Goal: Task Accomplishment & Management: Manage account settings

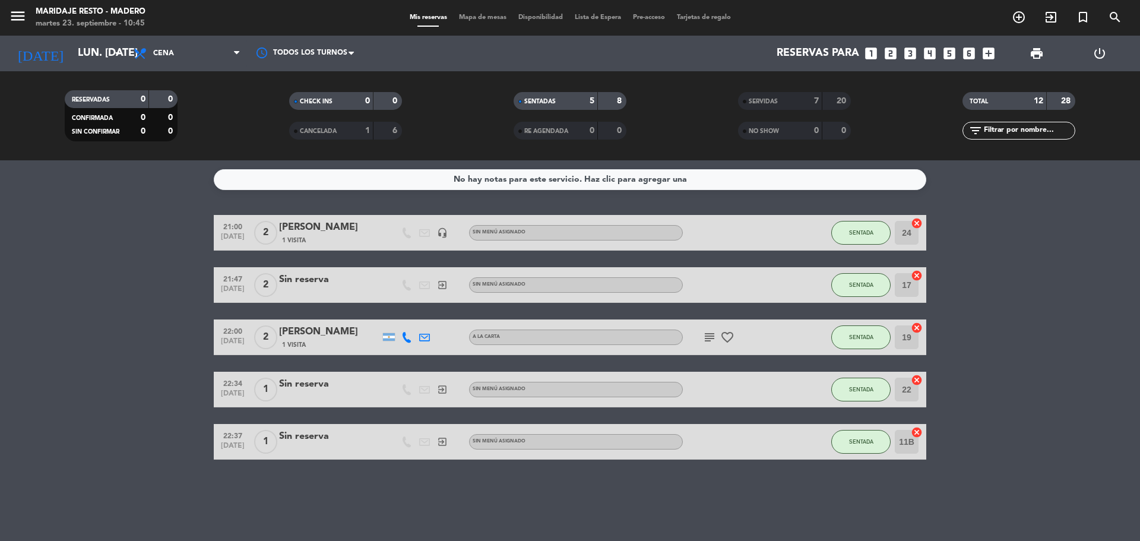
click at [498, 20] on span "Mapa de mesas" at bounding box center [482, 17] width 59 height 7
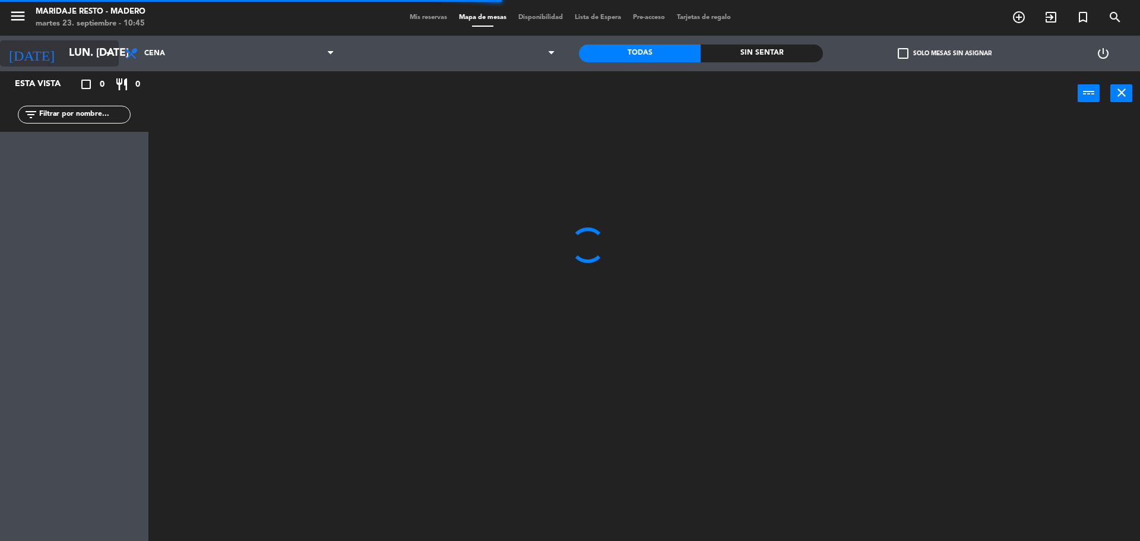
click at [101, 53] on input "lun. [DATE]" at bounding box center [132, 54] width 138 height 24
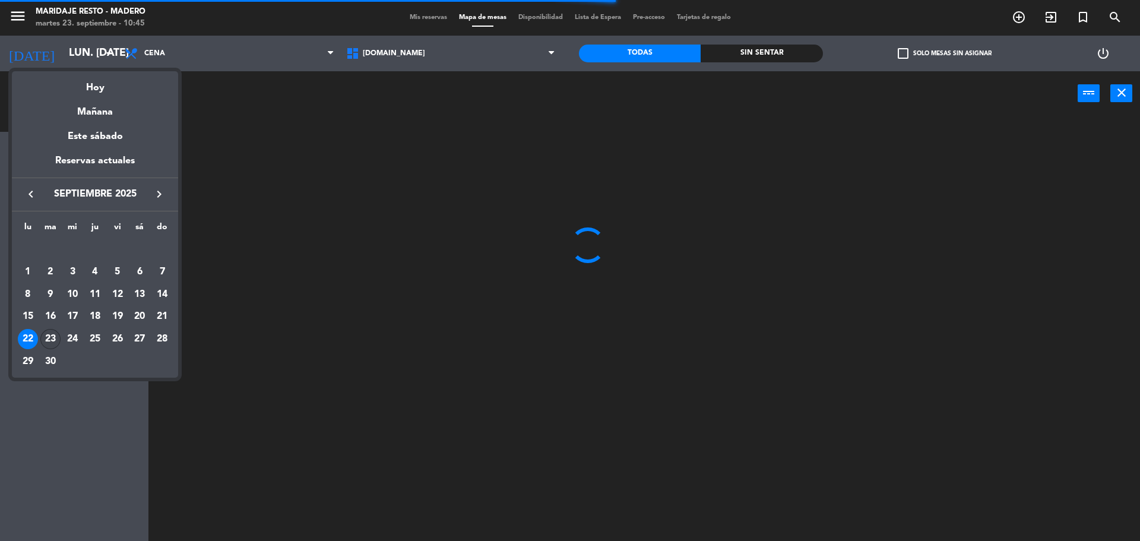
click at [53, 337] on div "23" at bounding box center [50, 339] width 20 height 20
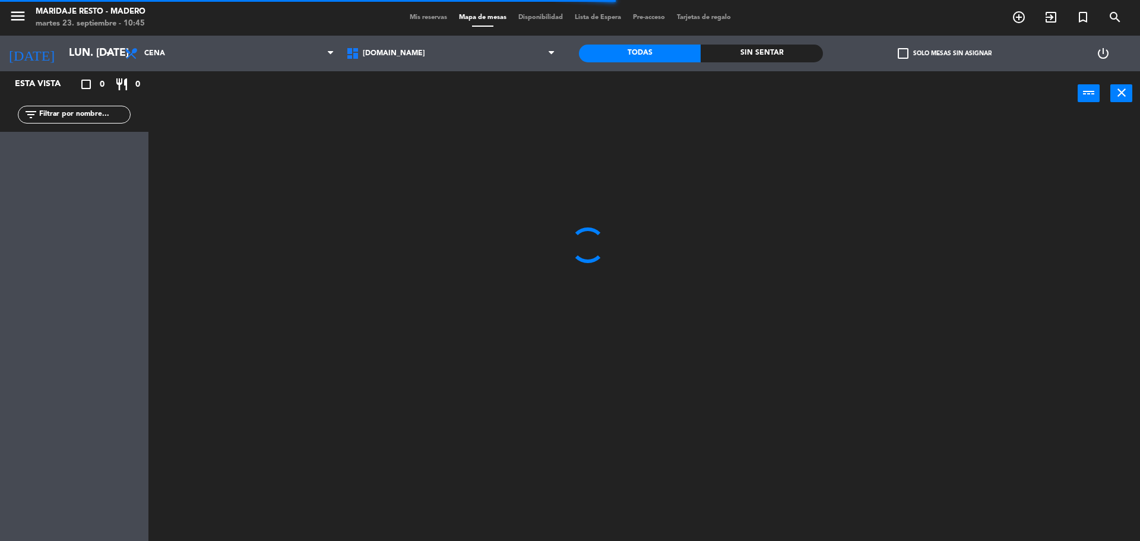
type input "[DATE] sep."
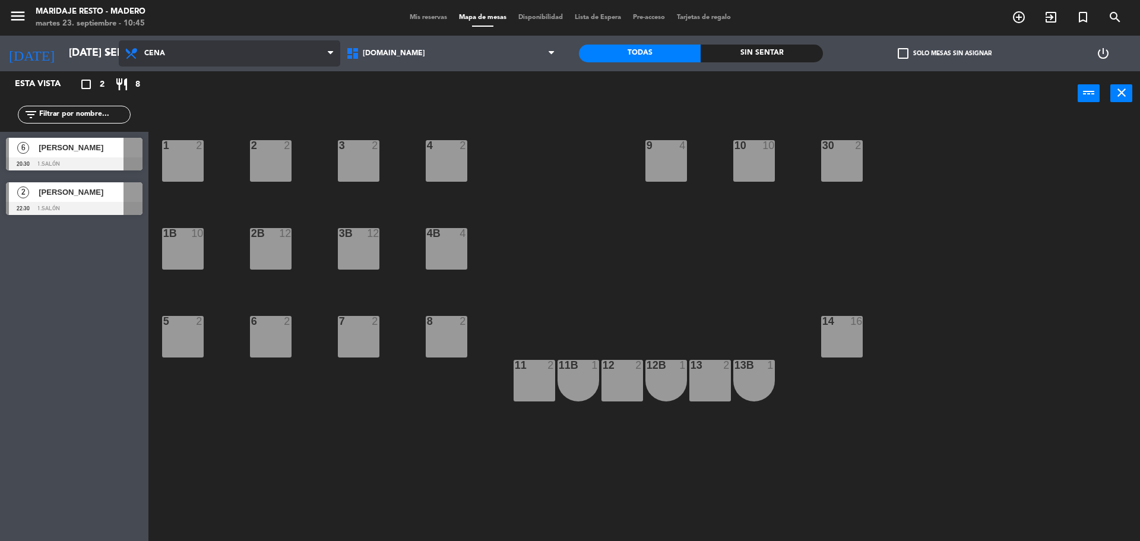
click at [156, 53] on span "Cena" at bounding box center [154, 53] width 21 height 8
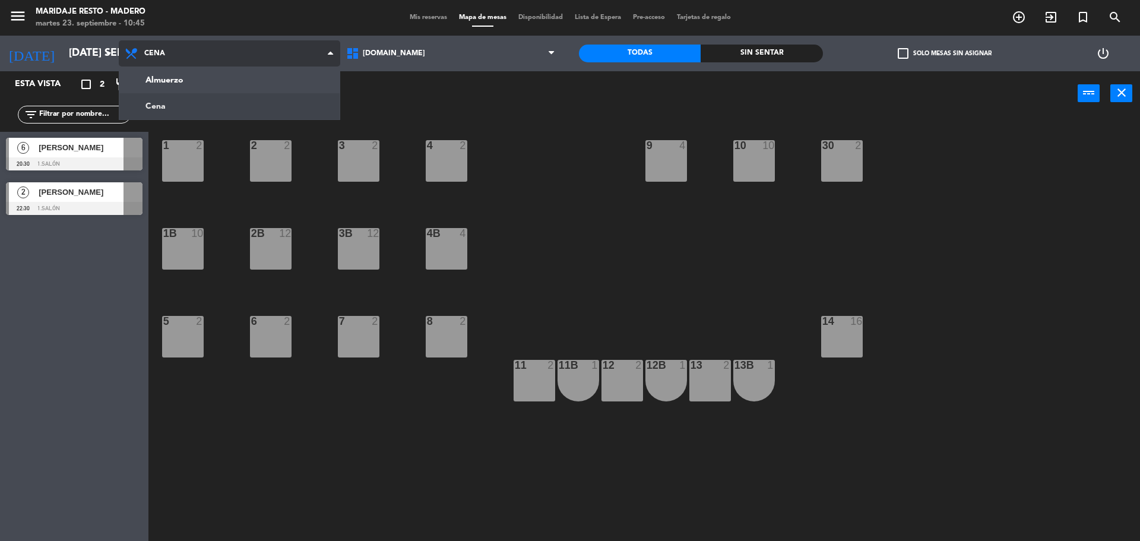
click at [164, 109] on ng-component "menu Maridaje [PERSON_NAME] martes 23. septiembre - 10:45 Mis reservas Mapa de …" at bounding box center [570, 272] width 1140 height 544
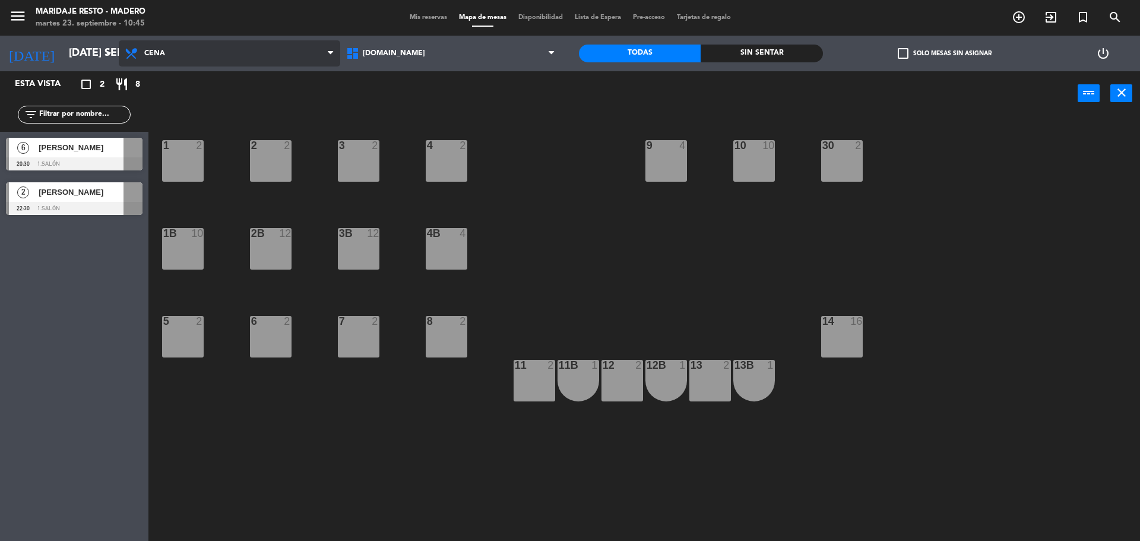
click at [169, 64] on span "Cena" at bounding box center [229, 53] width 221 height 26
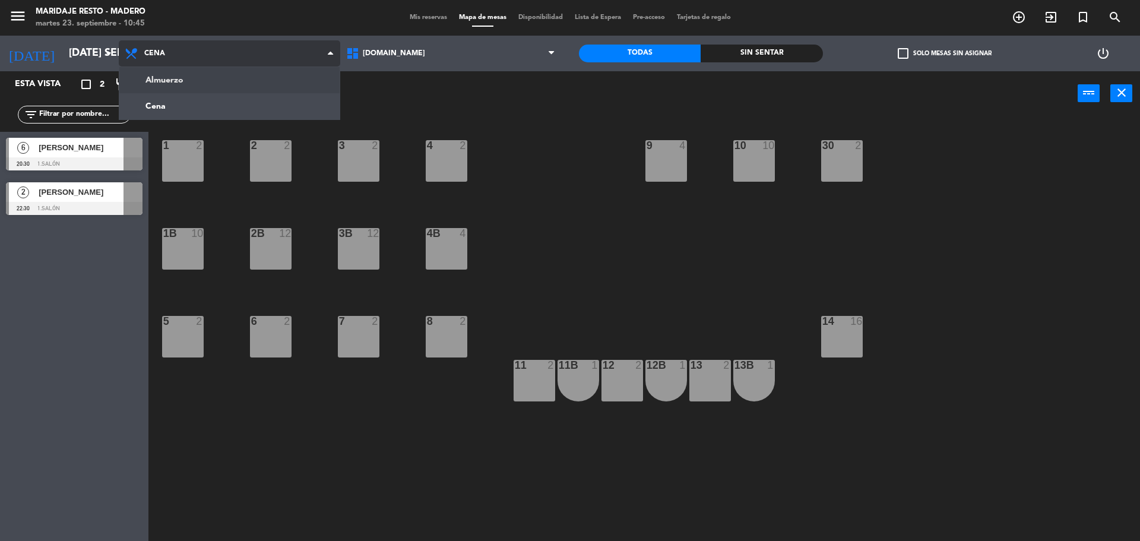
click at [169, 84] on ng-component "menu Maridaje [PERSON_NAME] martes 23. septiembre - 10:45 Mis reservas Mapa de …" at bounding box center [570, 272] width 1140 height 544
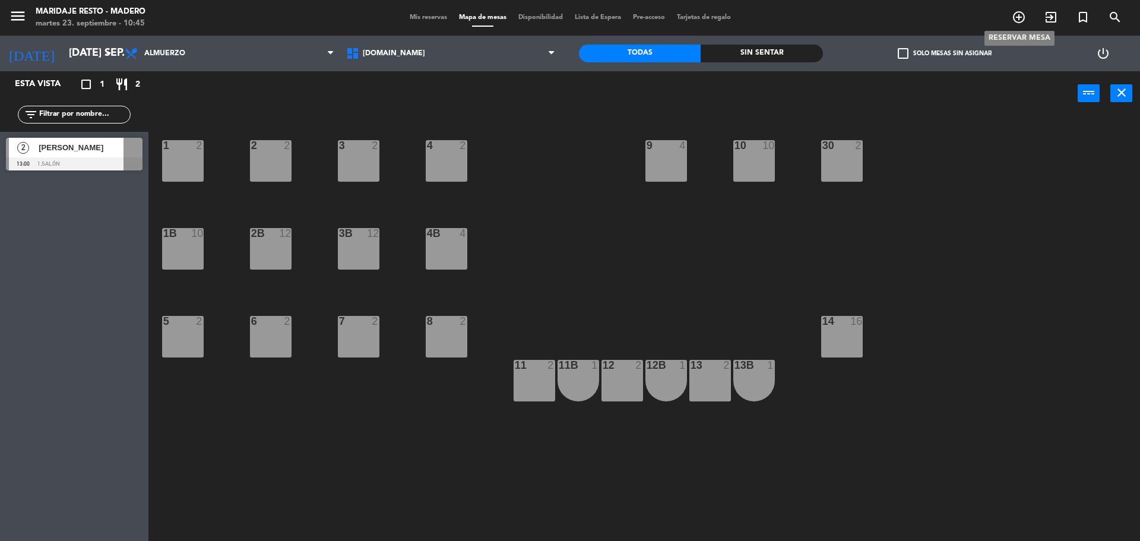
click at [1013, 14] on icon "add_circle_outline" at bounding box center [1018, 17] width 14 height 14
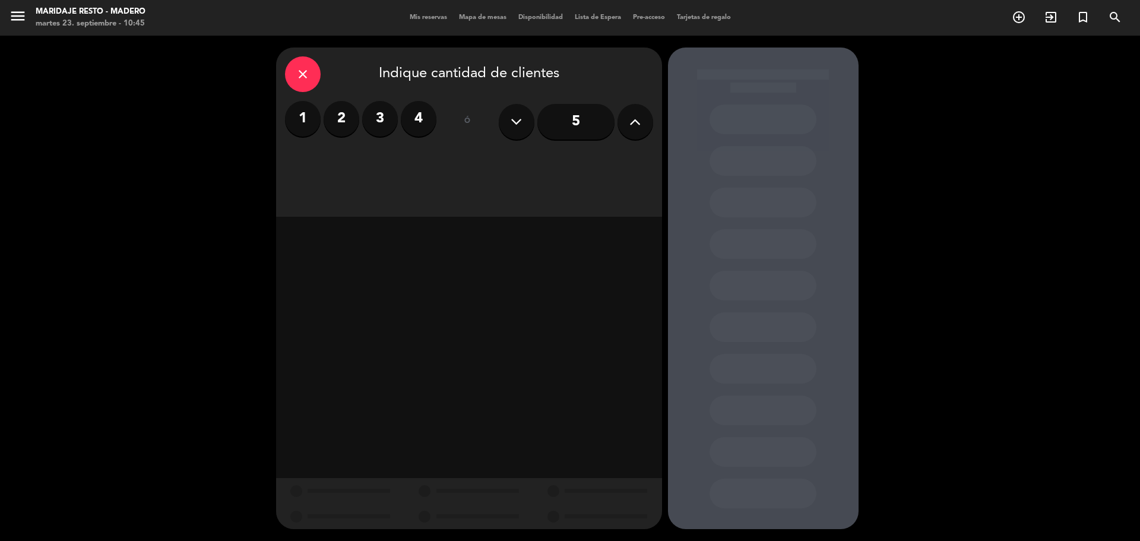
click at [335, 123] on label "2" at bounding box center [341, 119] width 36 height 36
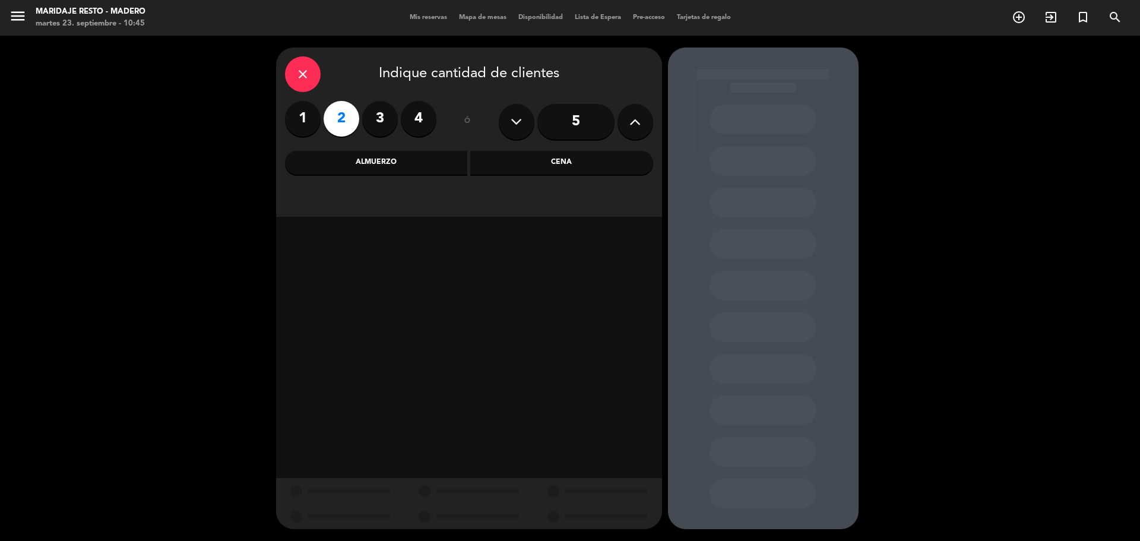
drag, startPoint x: 407, startPoint y: 176, endPoint x: 406, endPoint y: 169, distance: 6.6
click at [407, 175] on div "close Indique cantidad de clientes 1 2 3 4 ó 5 Almuerzo Cena" at bounding box center [469, 131] width 386 height 169
click at [406, 169] on div "Almuerzo" at bounding box center [376, 163] width 183 height 24
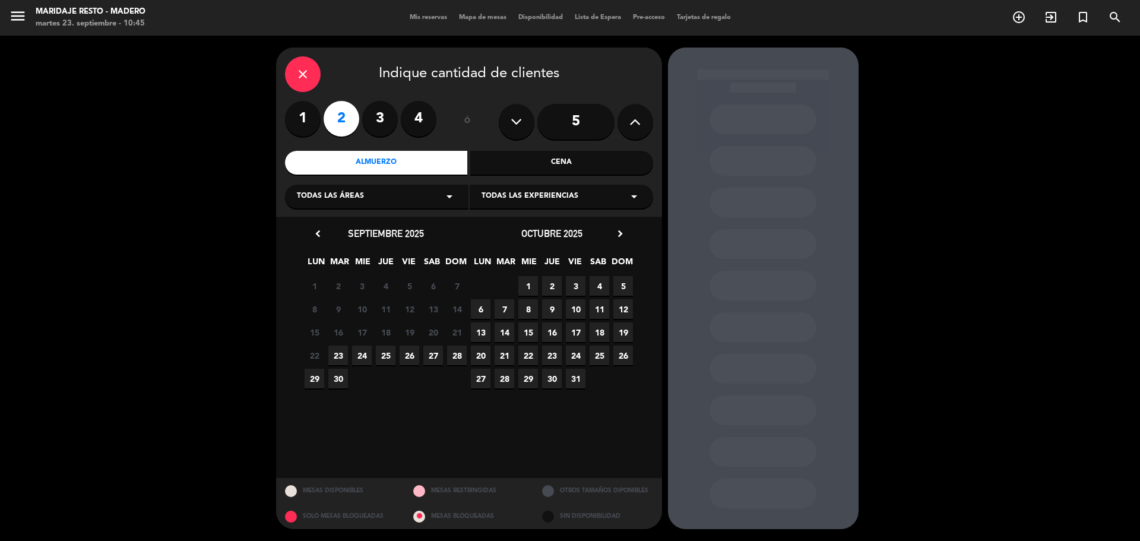
click at [342, 351] on span "23" at bounding box center [338, 355] width 20 height 20
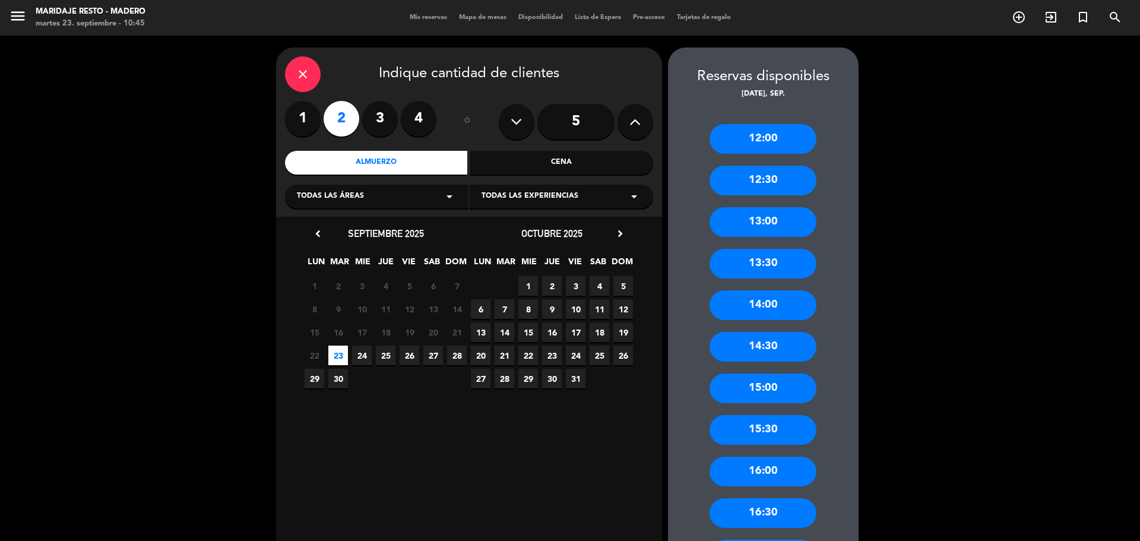
click at [747, 214] on div "13:00" at bounding box center [762, 222] width 107 height 30
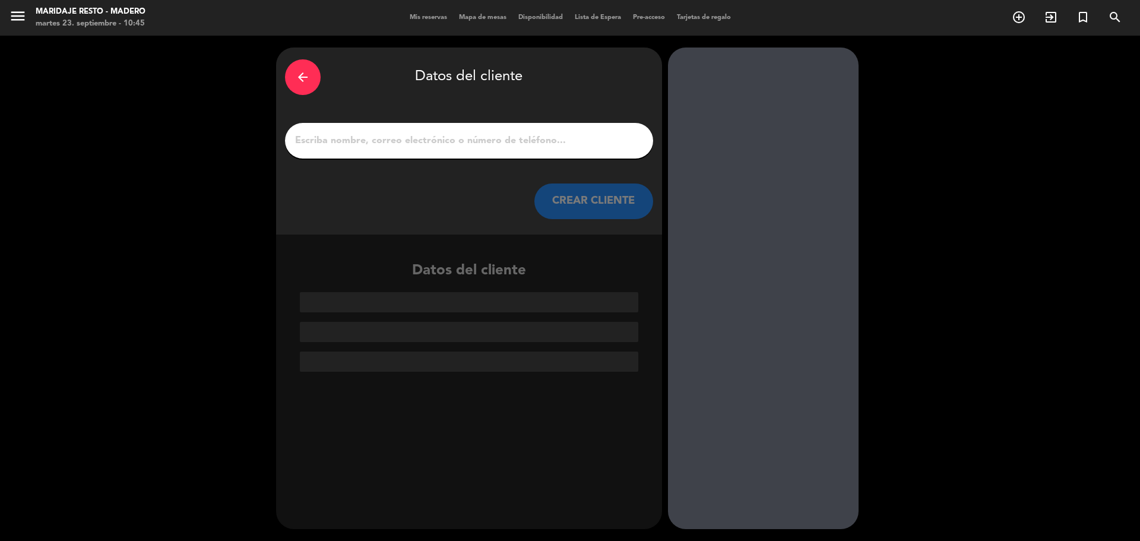
click at [582, 144] on input "1" at bounding box center [469, 140] width 350 height 17
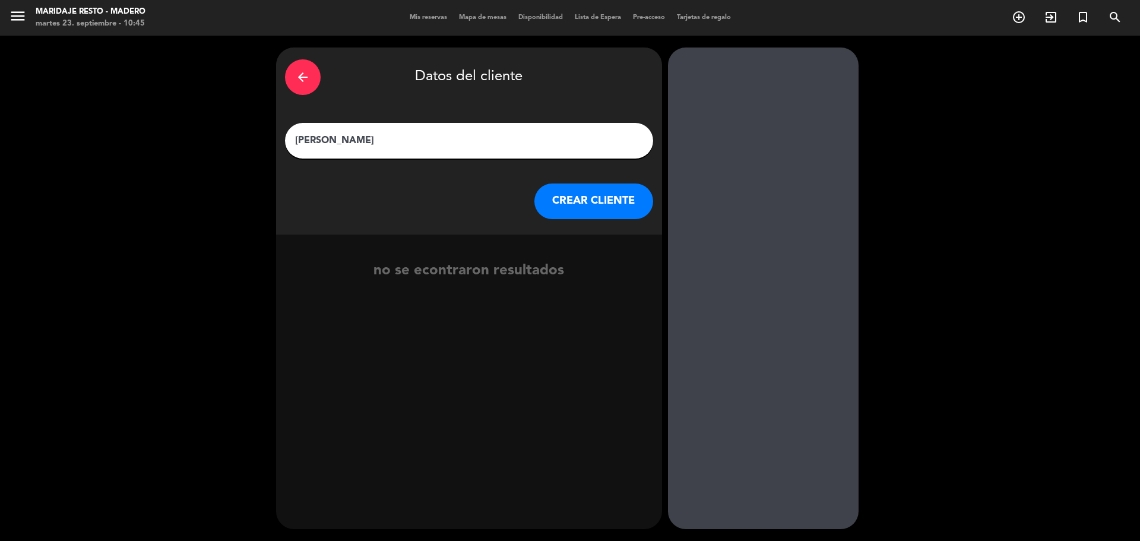
type input "[PERSON_NAME]"
click at [643, 200] on button "CREAR CLIENTE" at bounding box center [593, 201] width 119 height 36
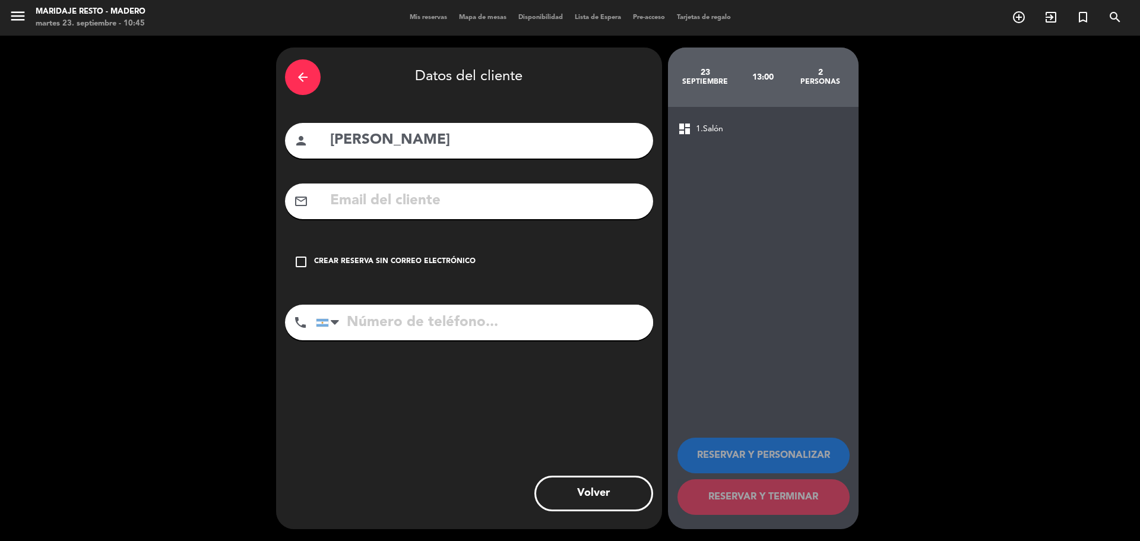
click at [351, 325] on input "tel" at bounding box center [484, 323] width 337 height 36
type input "1151813301"
click at [302, 256] on icon "check_box_outline_blank" at bounding box center [301, 262] width 14 height 14
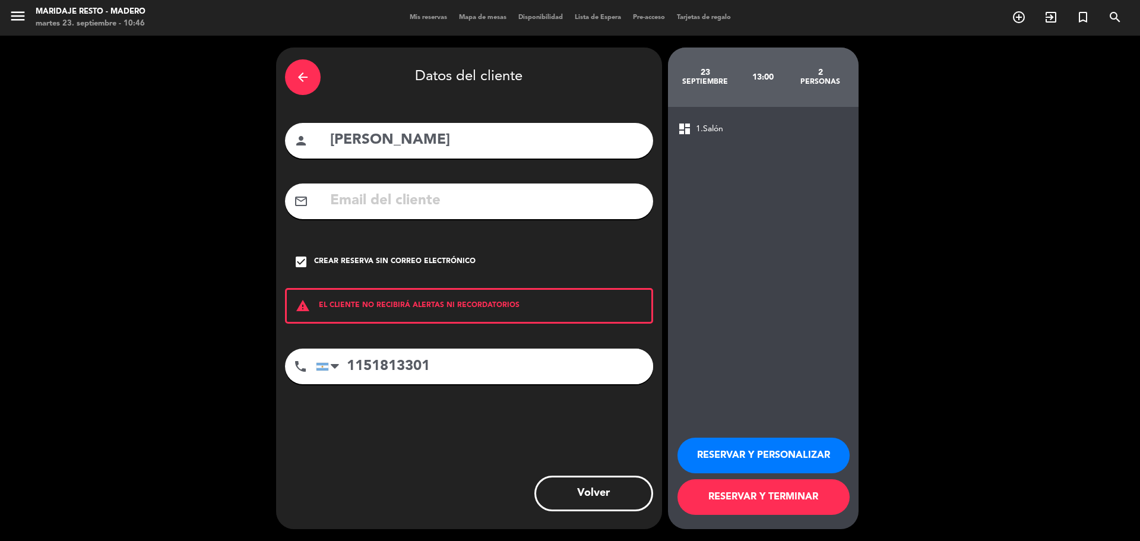
click at [737, 503] on button "RESERVAR Y TERMINAR" at bounding box center [763, 497] width 172 height 36
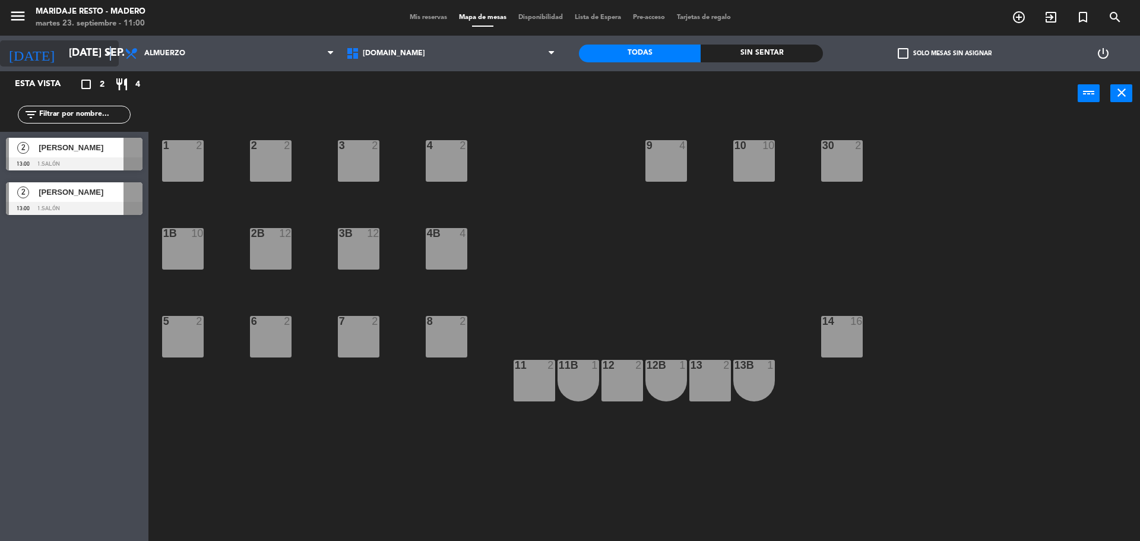
click at [111, 52] on icon "arrow_drop_down" at bounding box center [109, 53] width 14 height 14
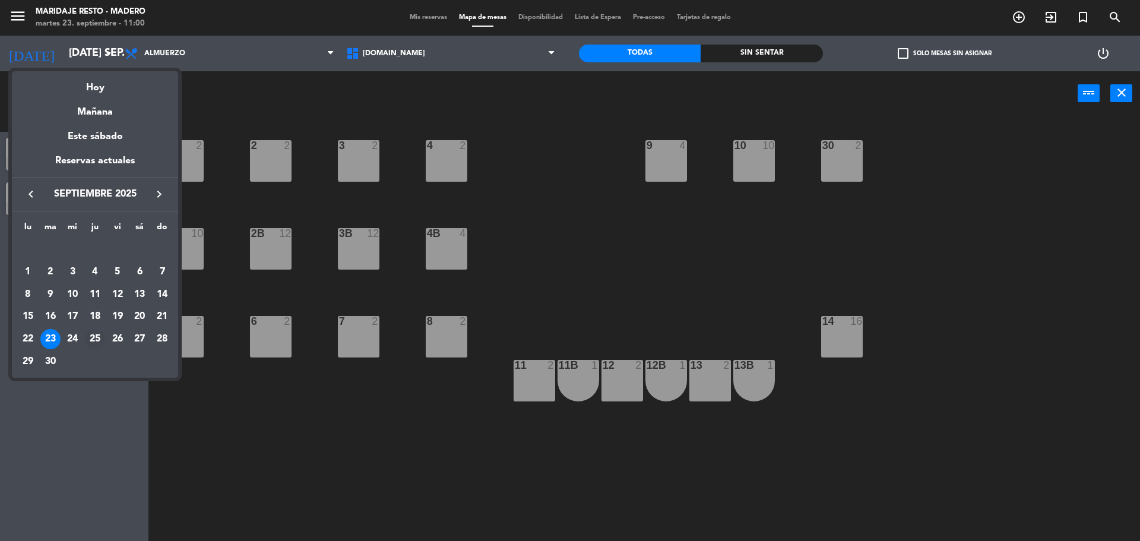
click at [96, 334] on div "25" at bounding box center [95, 339] width 20 height 20
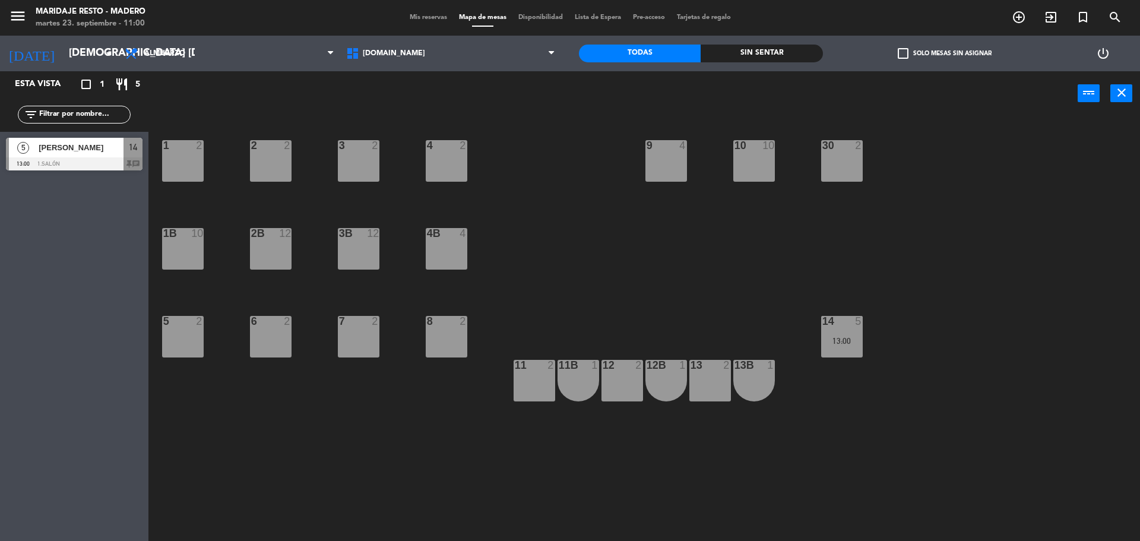
click at [93, 144] on div "5 [PERSON_NAME] 13:00 1.Salón 14 chat" at bounding box center [74, 154] width 148 height 45
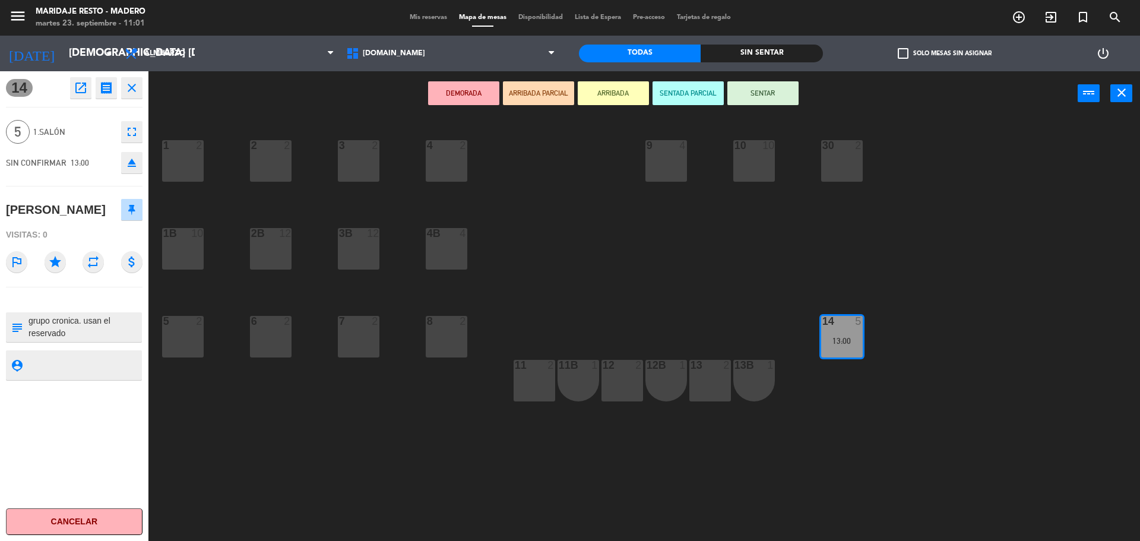
click at [129, 89] on icon "close" at bounding box center [132, 88] width 14 height 14
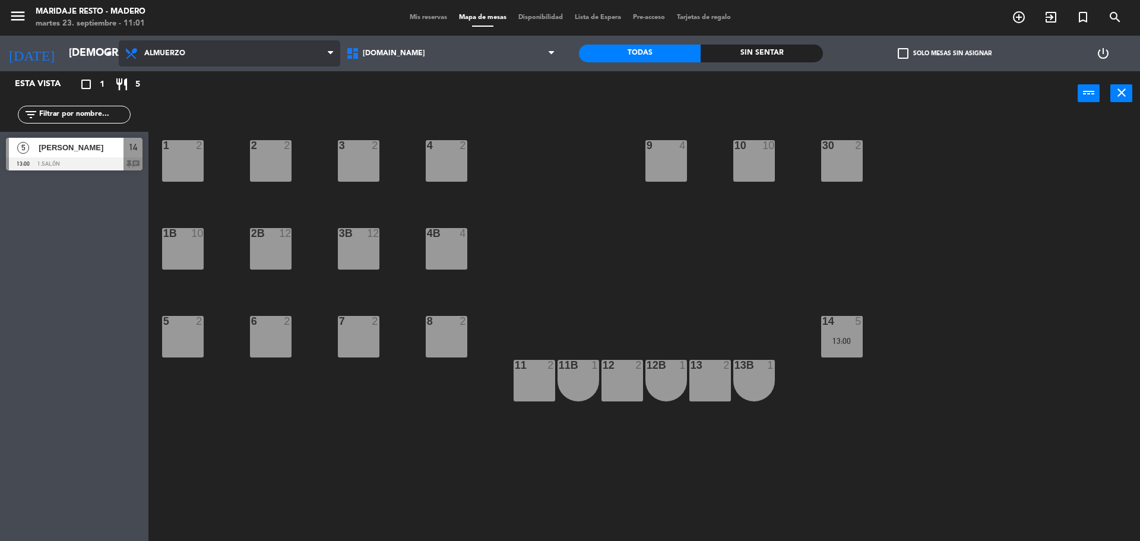
click at [145, 51] on span "Almuerzo" at bounding box center [164, 53] width 41 height 8
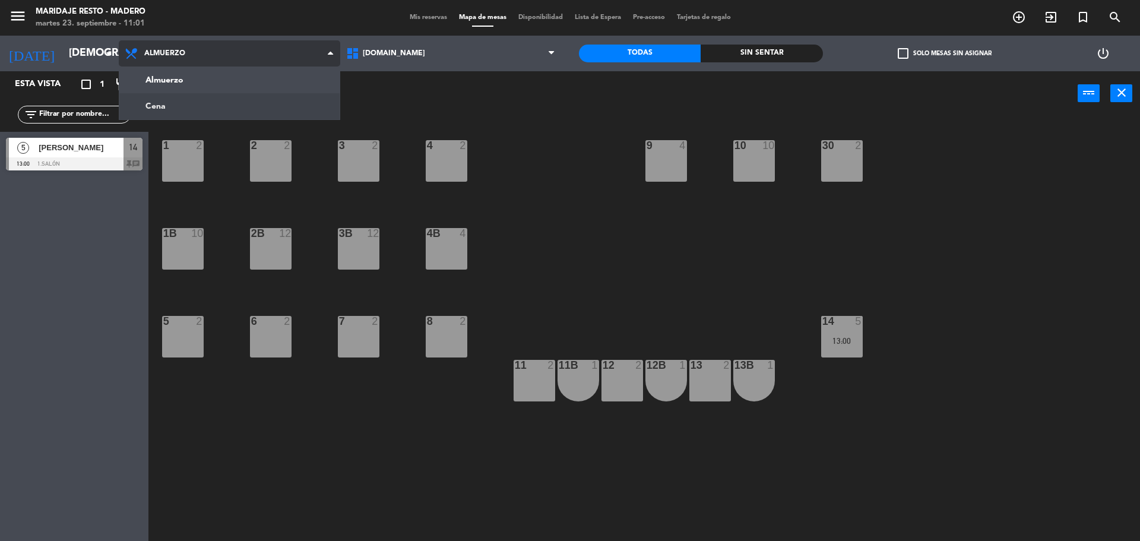
click at [153, 107] on ng-component "menu Maridaje [PERSON_NAME] martes 23. septiembre - 11:01 Mis reservas Mapa de …" at bounding box center [570, 272] width 1140 height 544
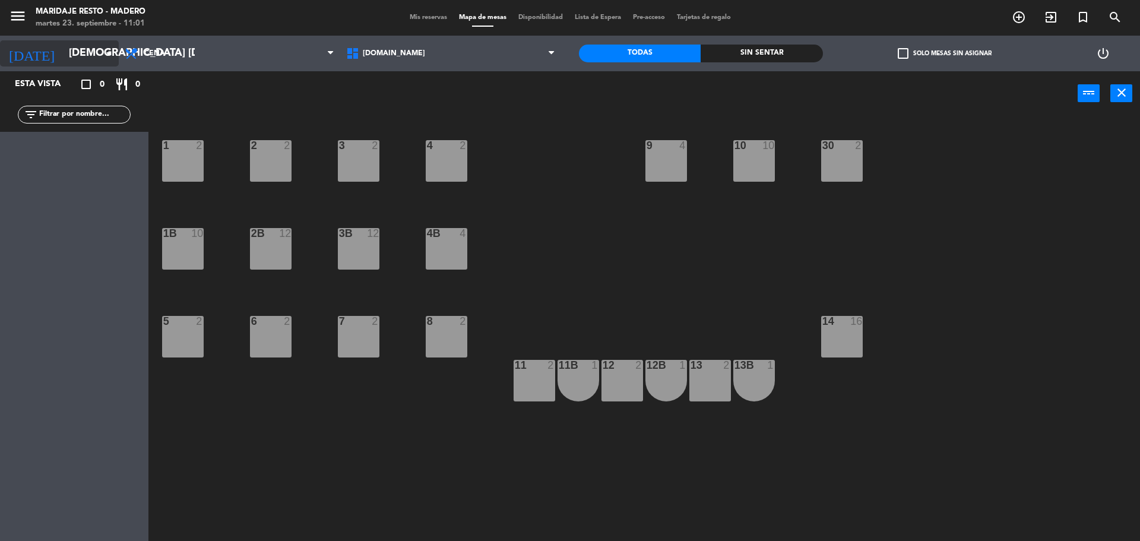
click at [106, 55] on icon "arrow_drop_down" at bounding box center [109, 53] width 14 height 14
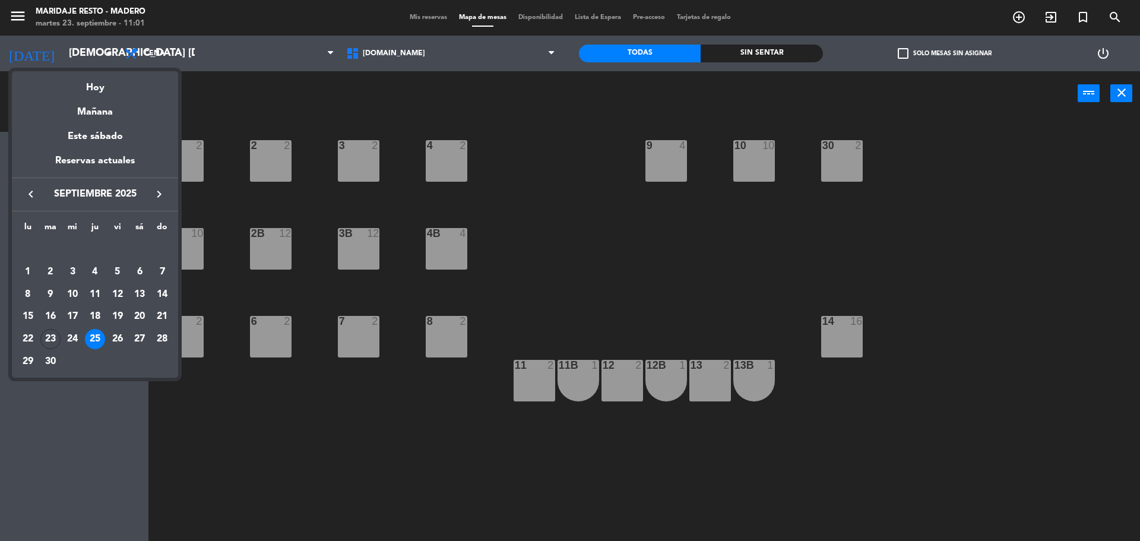
click at [161, 191] on icon "keyboard_arrow_right" at bounding box center [159, 194] width 14 height 14
click at [96, 275] on div "2" at bounding box center [95, 272] width 20 height 20
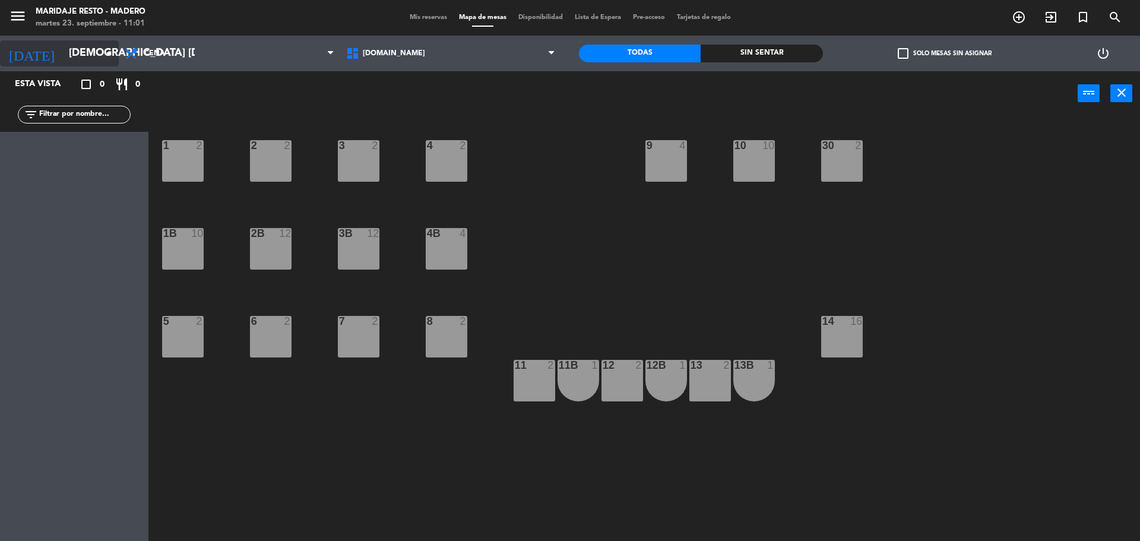
click at [105, 60] on icon "arrow_drop_down" at bounding box center [109, 53] width 14 height 14
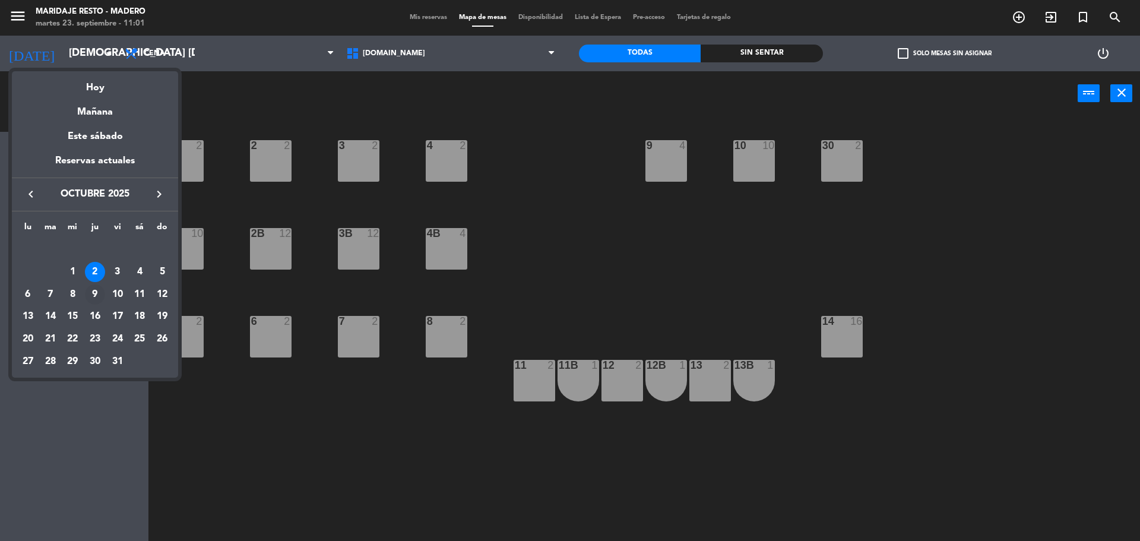
click at [91, 293] on div "9" at bounding box center [95, 294] width 20 height 20
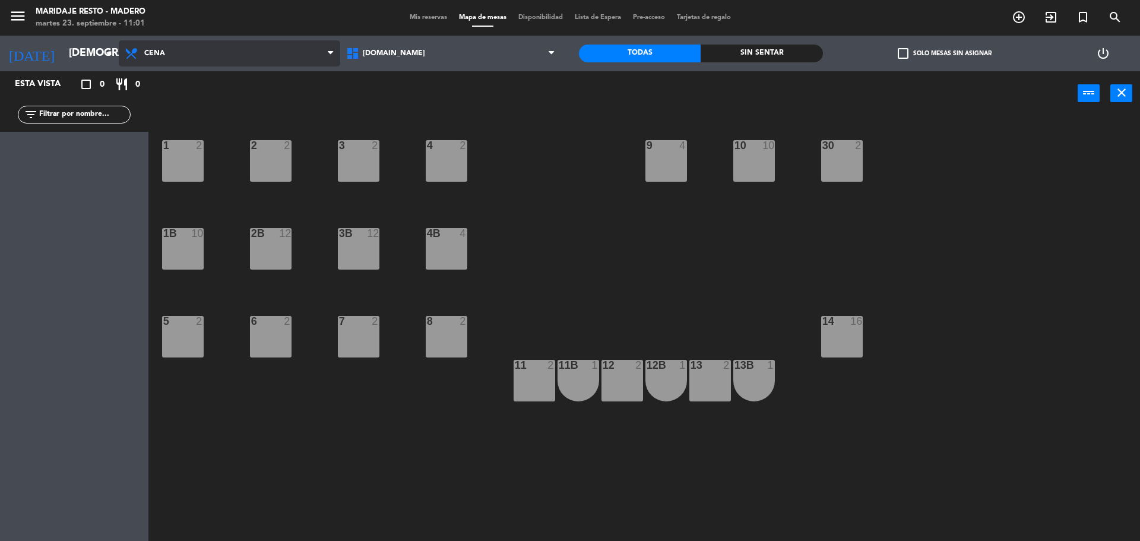
click at [139, 58] on icon at bounding box center [132, 53] width 17 height 14
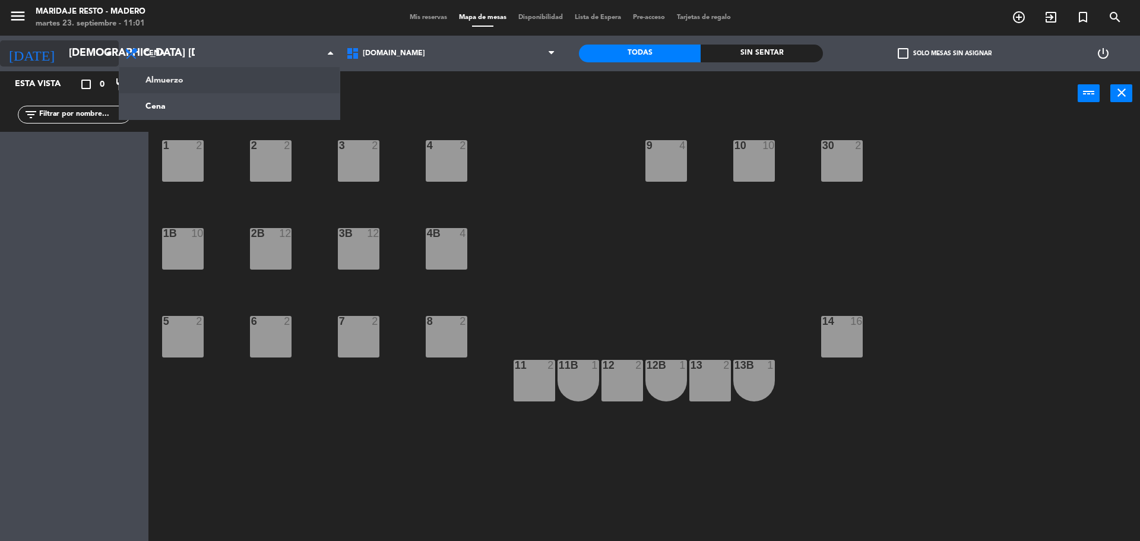
click at [104, 56] on icon "arrow_drop_down" at bounding box center [109, 53] width 14 height 14
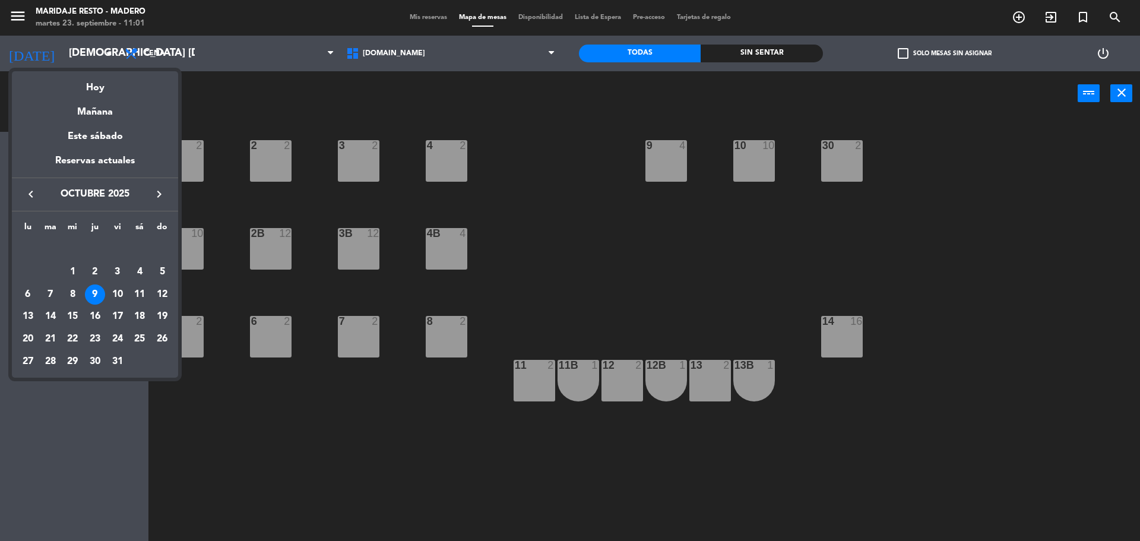
click at [30, 185] on div "keyboard_arrow_left octubre 2025 keyboard_arrow_right" at bounding box center [95, 193] width 166 height 33
click at [30, 192] on icon "keyboard_arrow_left" at bounding box center [31, 194] width 14 height 14
click at [91, 334] on div "25" at bounding box center [95, 339] width 20 height 20
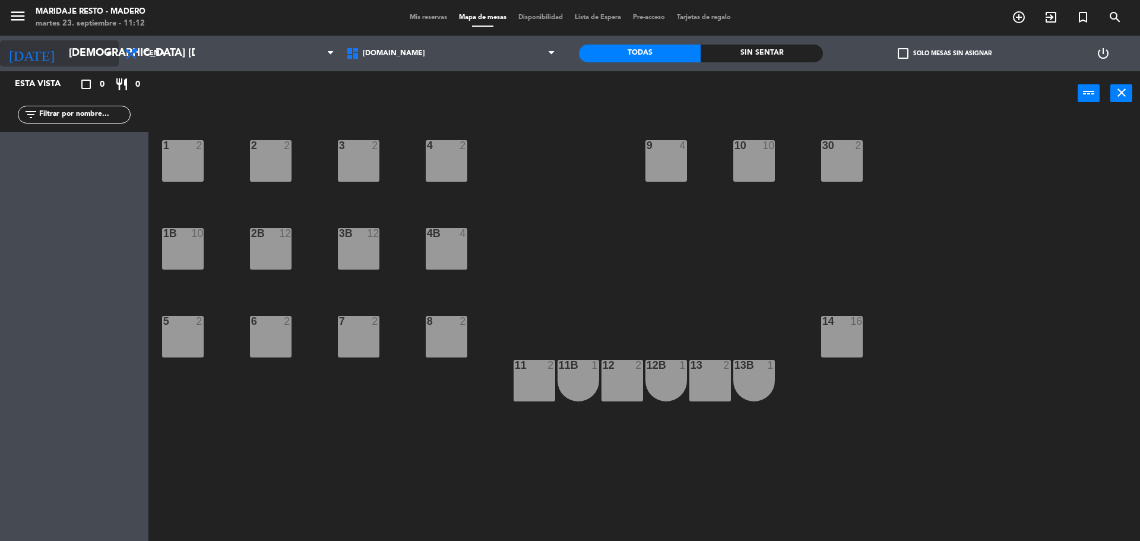
click at [96, 61] on input "[DEMOGRAPHIC_DATA] [DATE]" at bounding box center [132, 54] width 138 height 24
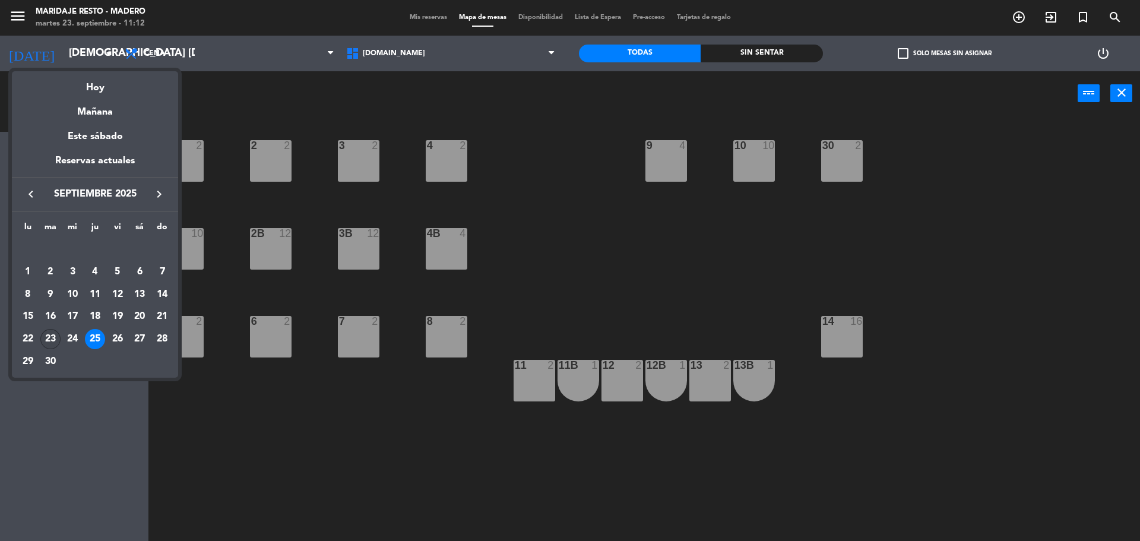
click at [53, 337] on div "23" at bounding box center [50, 339] width 20 height 20
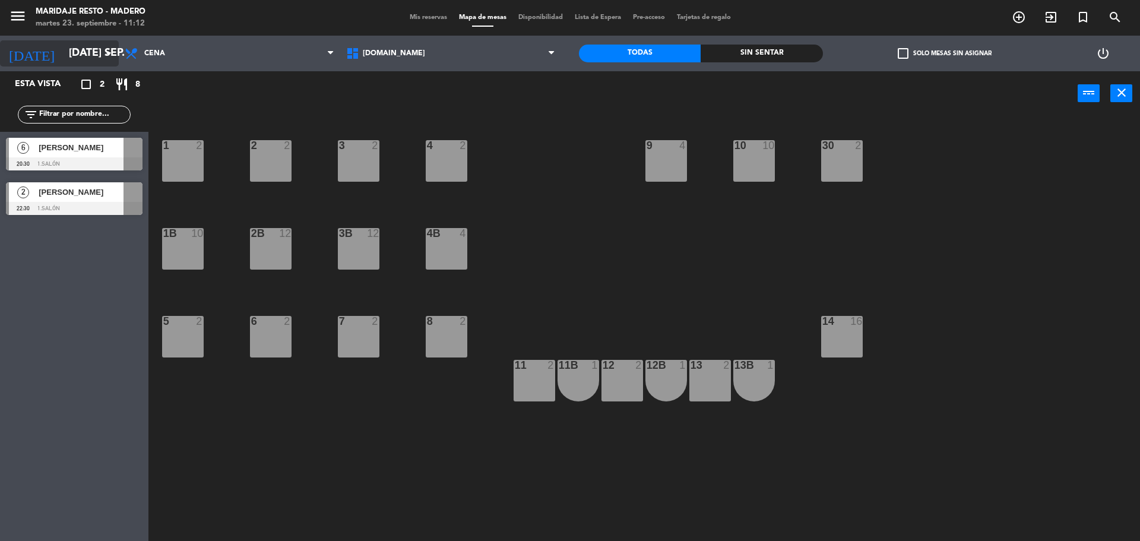
click at [110, 56] on icon "arrow_drop_down" at bounding box center [109, 53] width 14 height 14
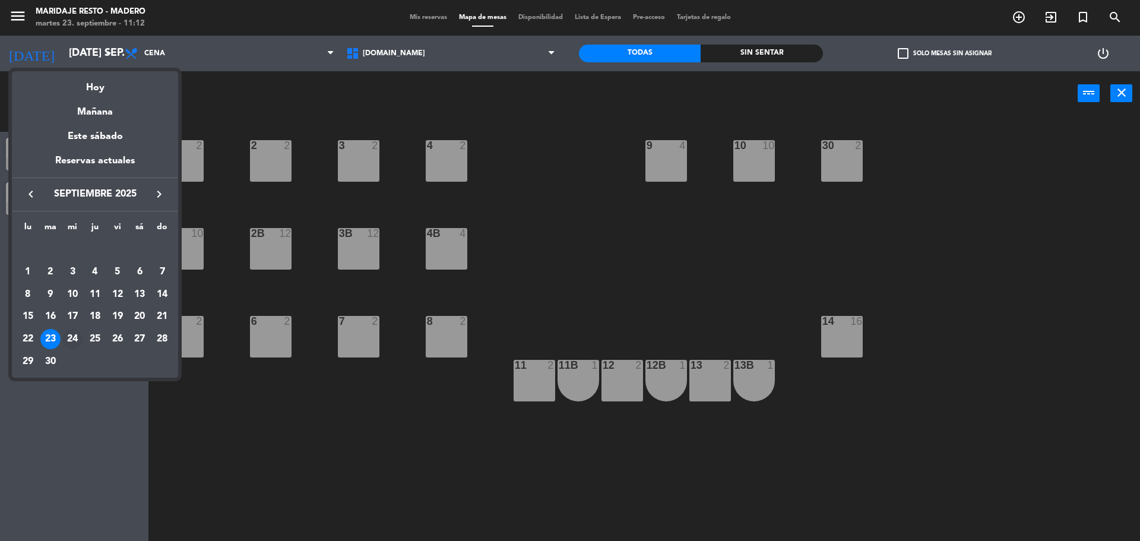
click at [71, 334] on div "24" at bounding box center [72, 339] width 20 height 20
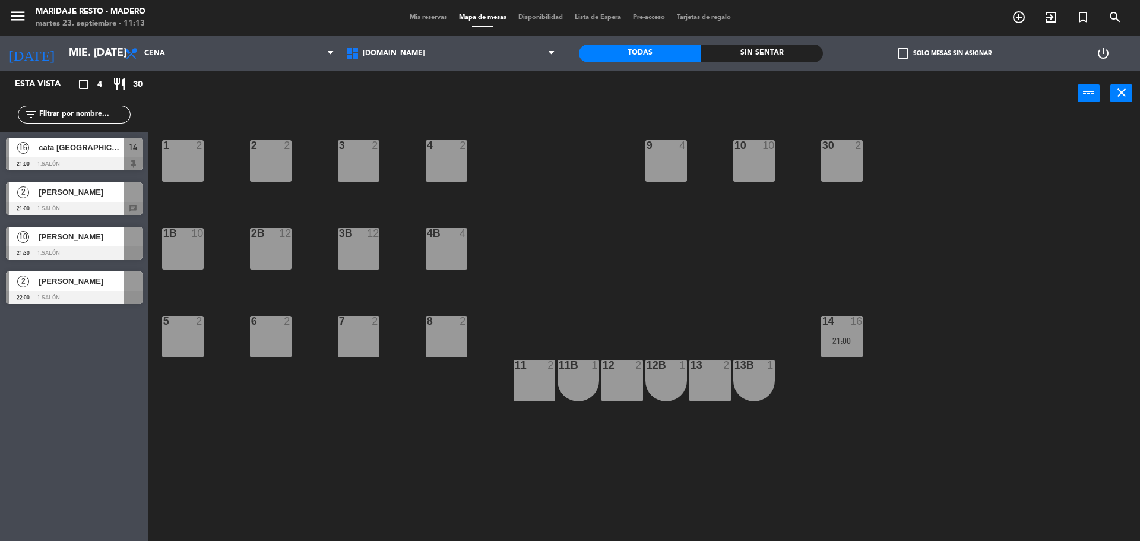
click at [58, 286] on span "[PERSON_NAME]" at bounding box center [81, 281] width 85 height 12
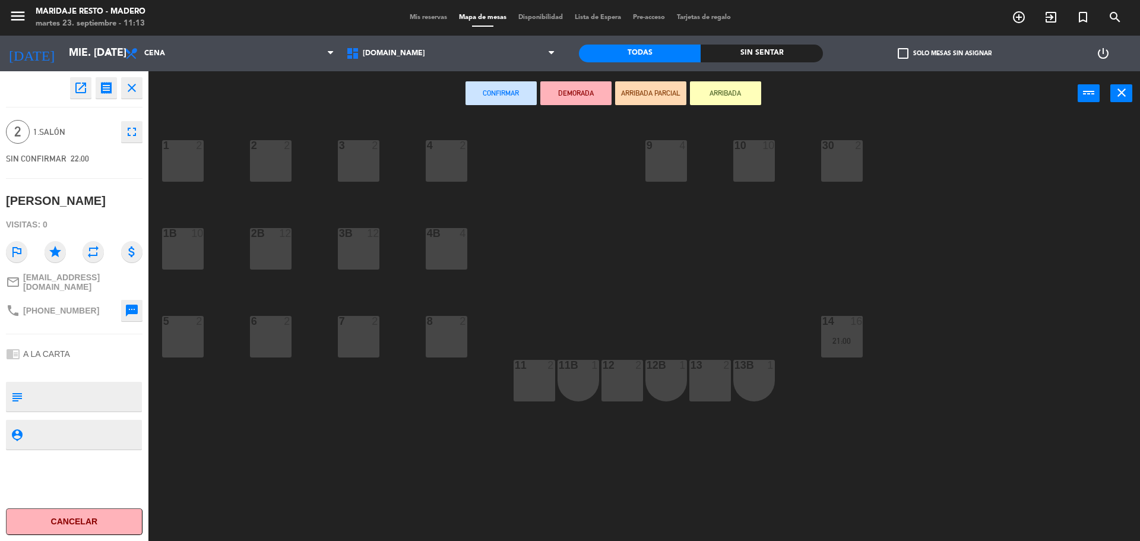
click at [133, 92] on icon "close" at bounding box center [132, 88] width 14 height 14
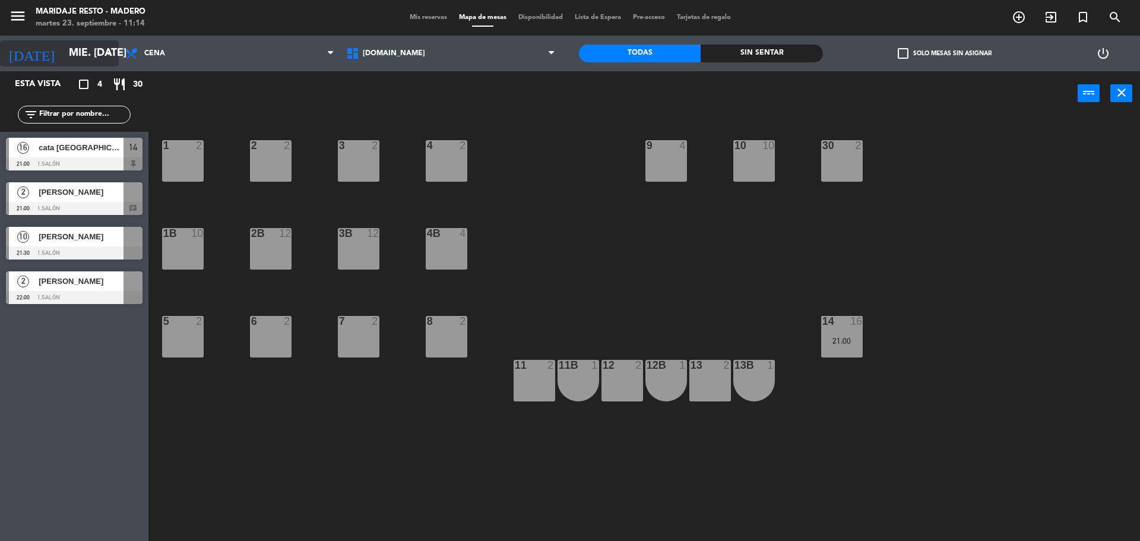
click at [116, 55] on input "mié. [DATE]" at bounding box center [132, 54] width 138 height 24
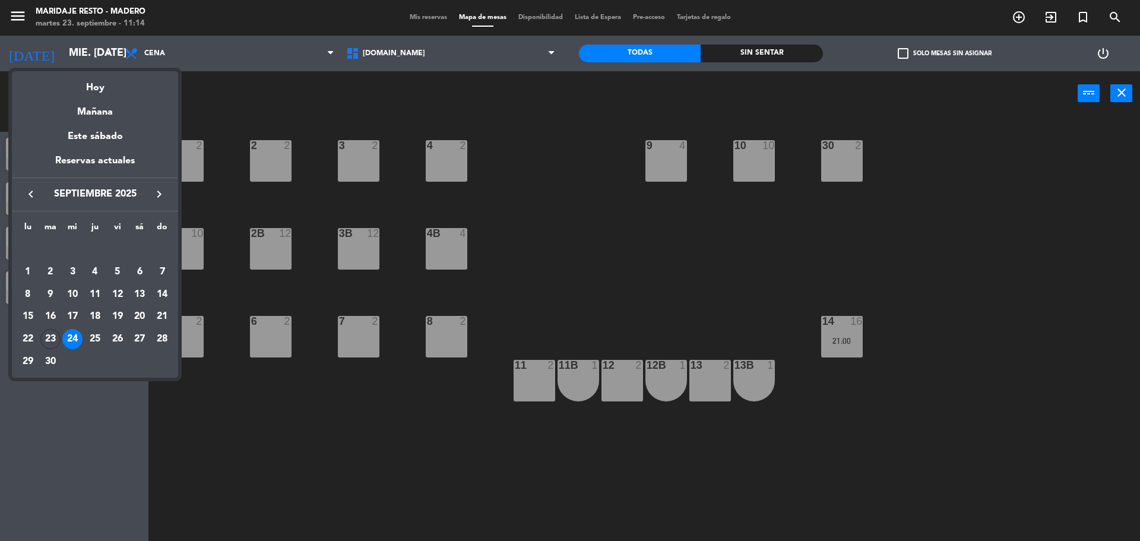
click at [46, 360] on div "30" at bounding box center [50, 361] width 20 height 20
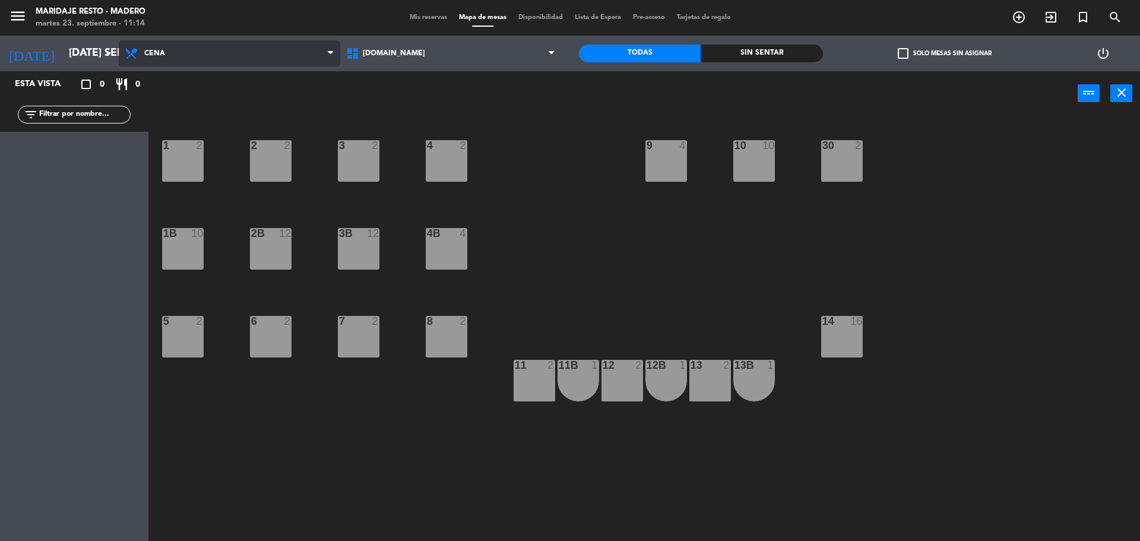
click at [171, 57] on span "Cena" at bounding box center [229, 53] width 221 height 26
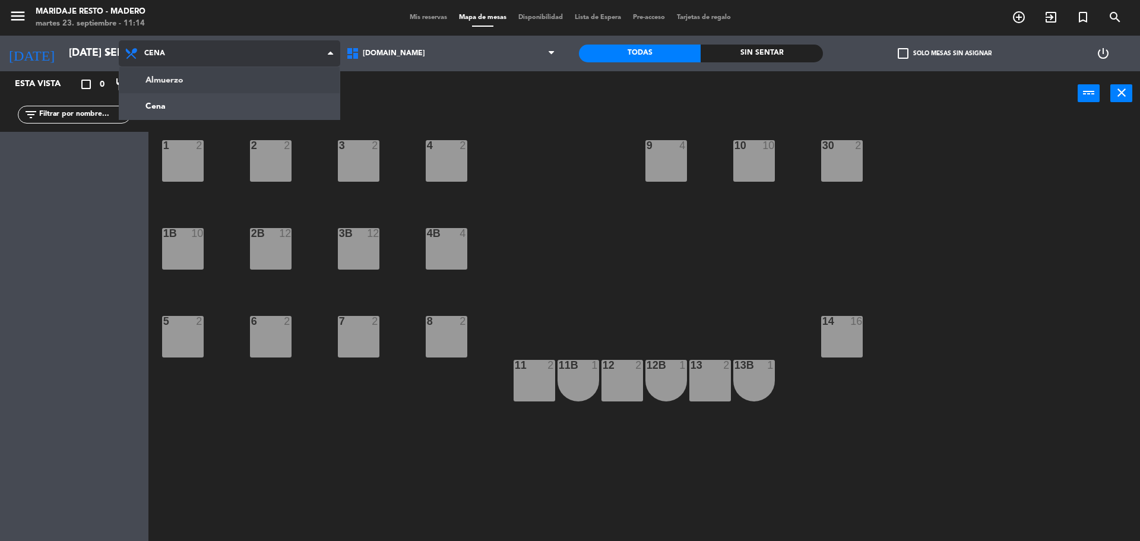
click at [172, 77] on ng-component "menu Maridaje [PERSON_NAME] martes 23. septiembre - 11:14 Mis reservas Mapa de …" at bounding box center [570, 272] width 1140 height 544
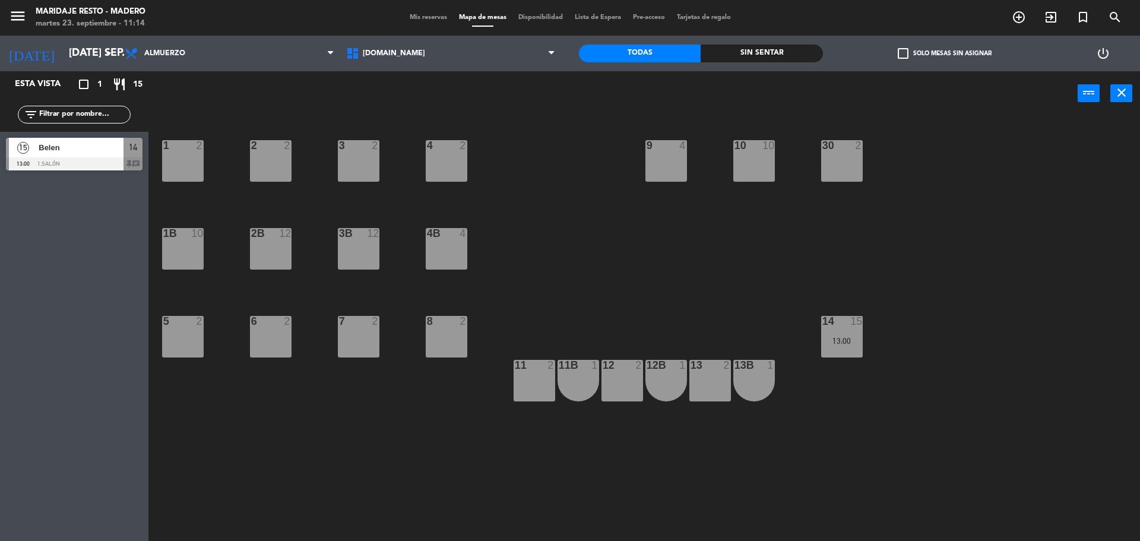
click at [90, 148] on span "Belen" at bounding box center [81, 147] width 85 height 12
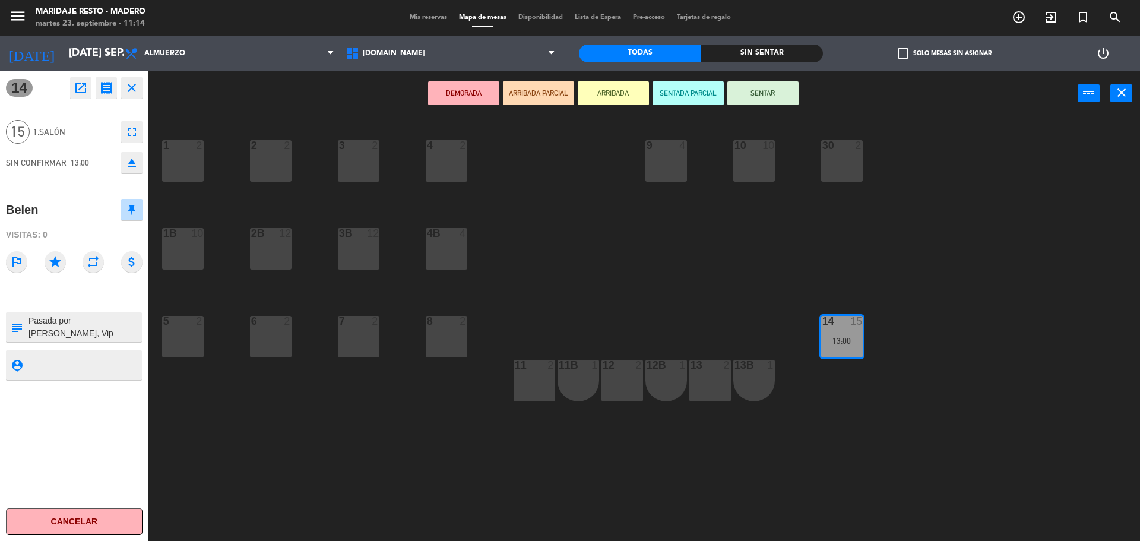
click at [134, 86] on icon "close" at bounding box center [132, 88] width 14 height 14
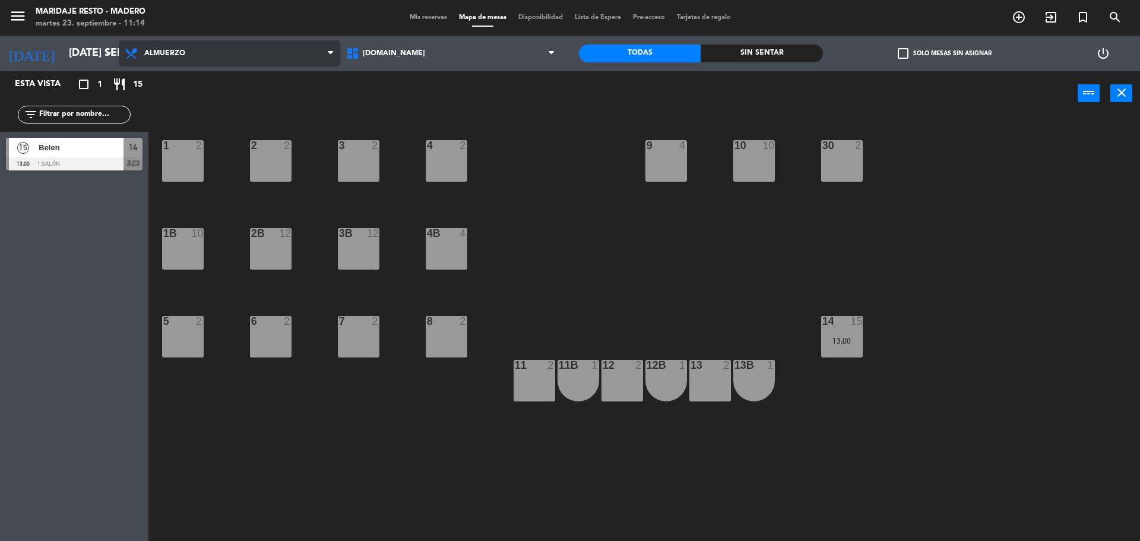
click at [150, 53] on span "Almuerzo" at bounding box center [164, 53] width 41 height 8
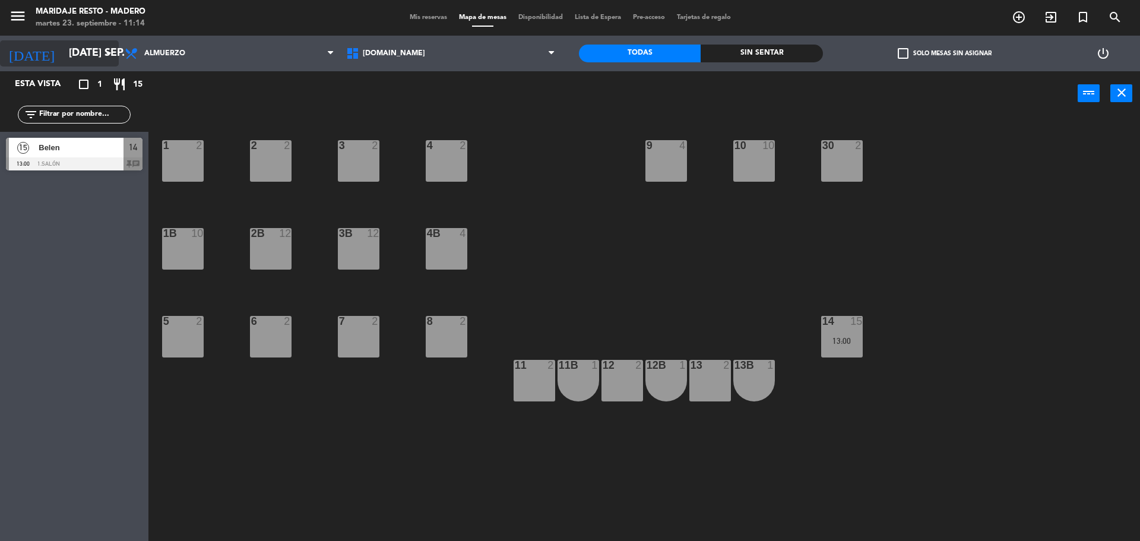
click at [112, 59] on div "[DATE] [DATE] sep. arrow_drop_down" at bounding box center [59, 53] width 119 height 26
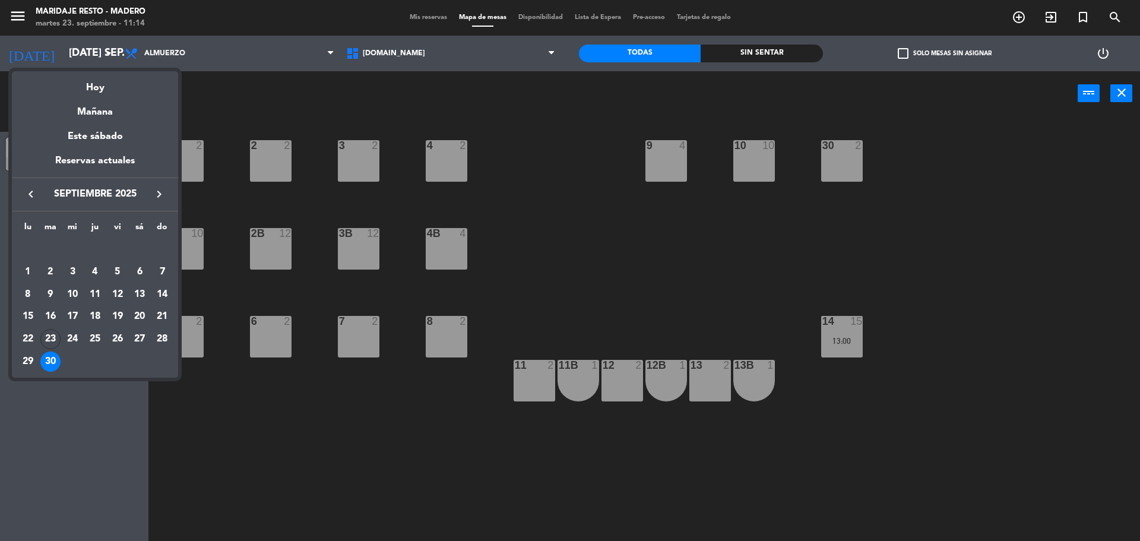
click at [150, 187] on button "keyboard_arrow_right" at bounding box center [158, 193] width 21 height 15
click at [99, 311] on div "16" at bounding box center [95, 316] width 20 height 20
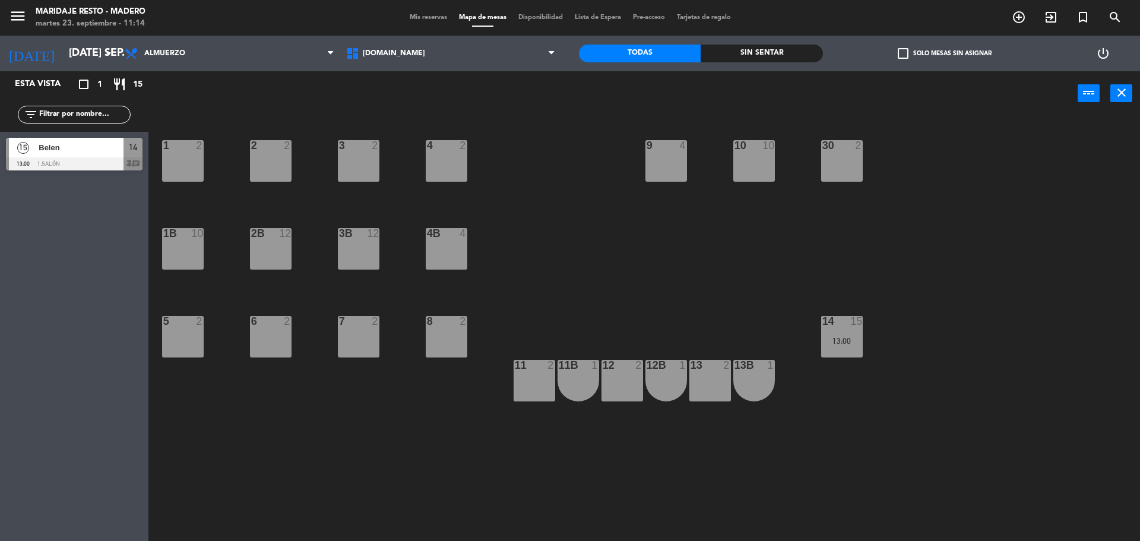
type input "[DEMOGRAPHIC_DATA] [DATE]"
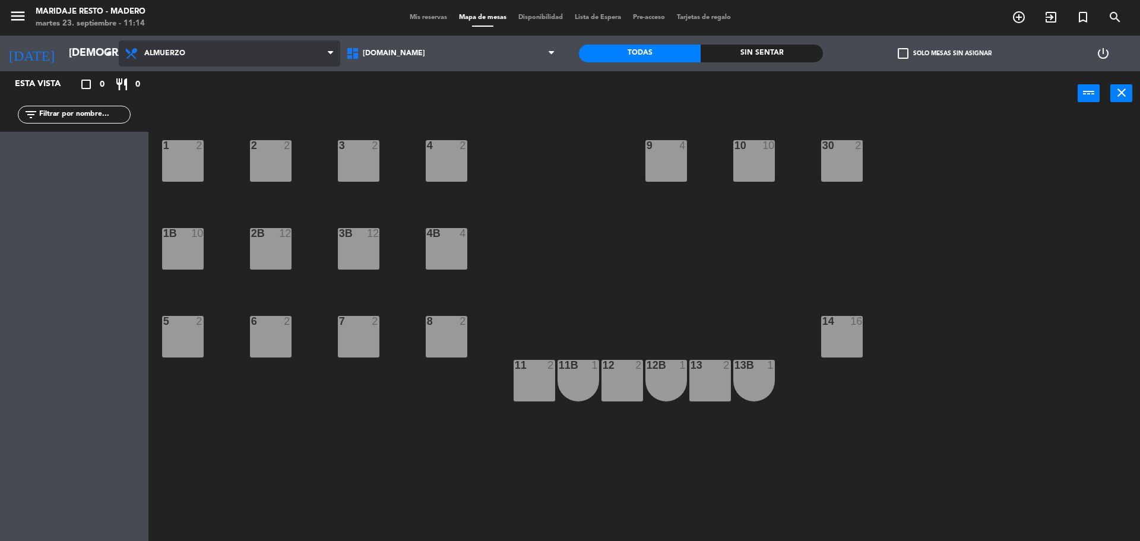
click at [169, 52] on span "Almuerzo" at bounding box center [164, 53] width 41 height 8
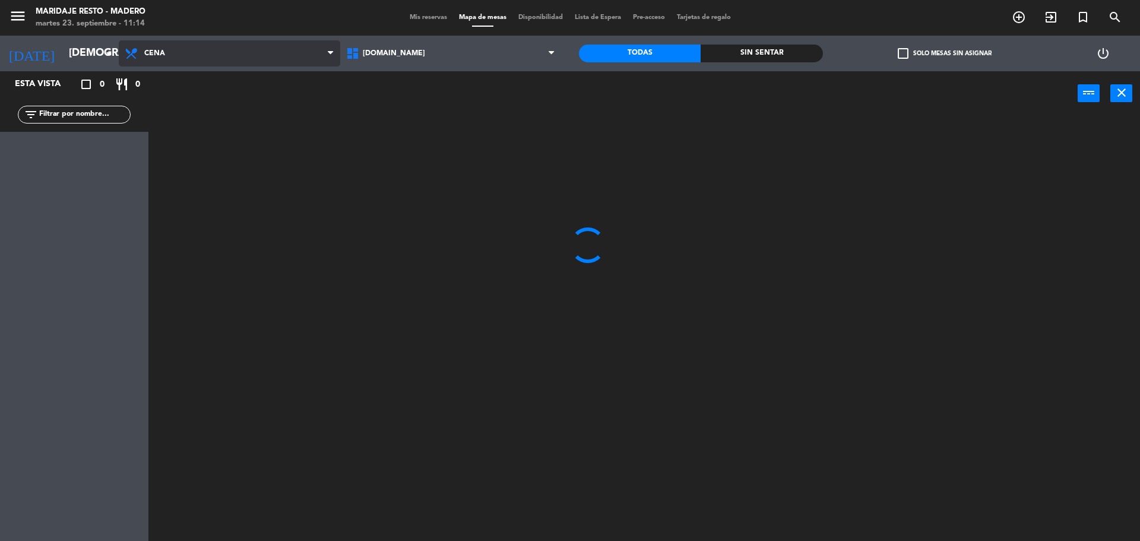
click at [176, 96] on ng-component "menu Maridaje [PERSON_NAME] martes 23. septiembre - 11:14 Mis reservas Mapa de …" at bounding box center [570, 272] width 1140 height 544
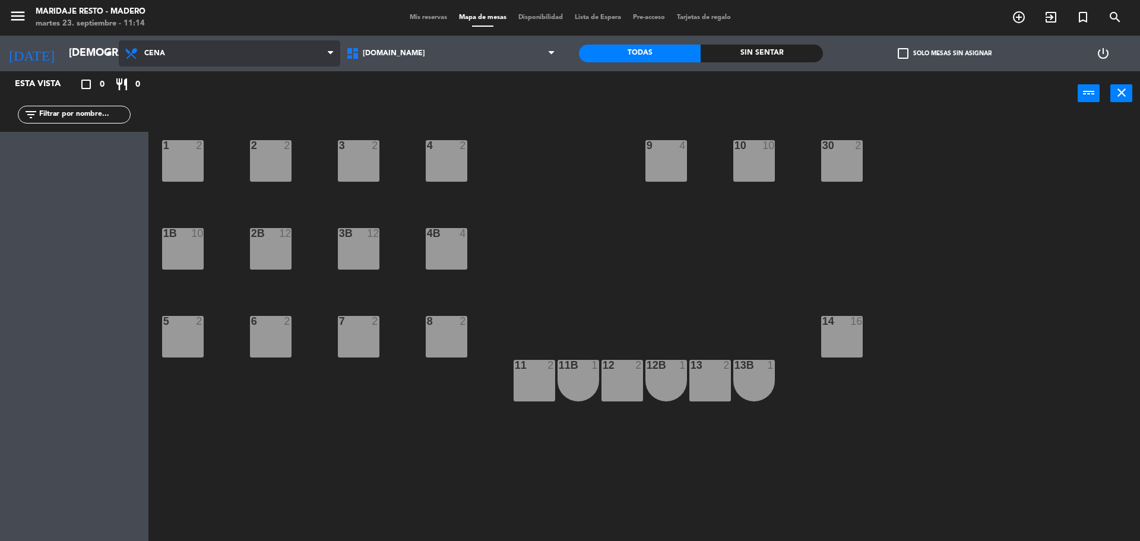
click at [160, 66] on span "Cena" at bounding box center [229, 53] width 221 height 26
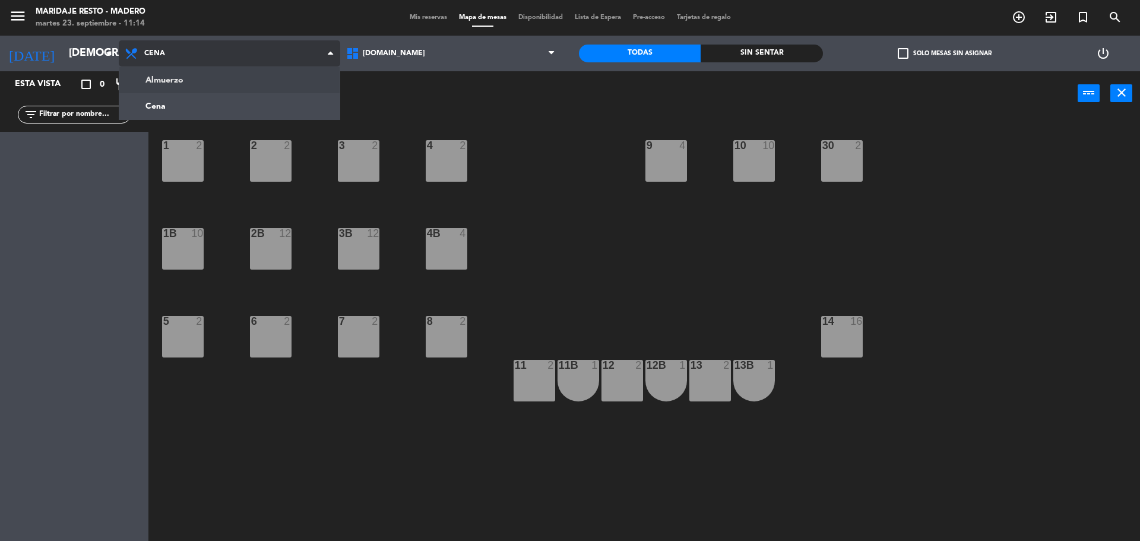
click at [161, 77] on ng-component "menu Maridaje [PERSON_NAME] martes 23. septiembre - 11:14 Mis reservas Mapa de …" at bounding box center [570, 272] width 1140 height 544
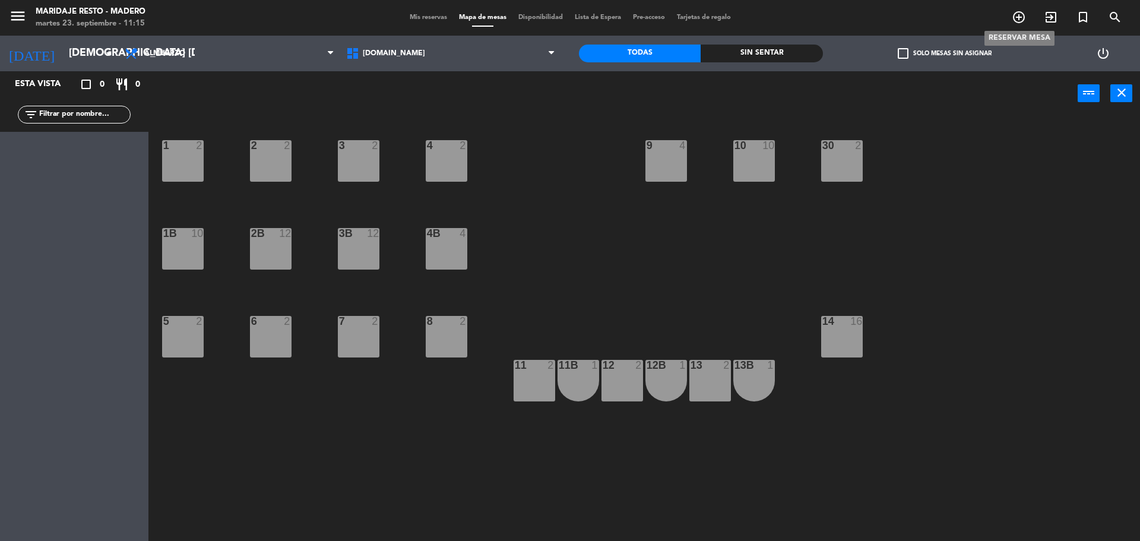
click at [1020, 18] on icon "add_circle_outline" at bounding box center [1018, 17] width 14 height 14
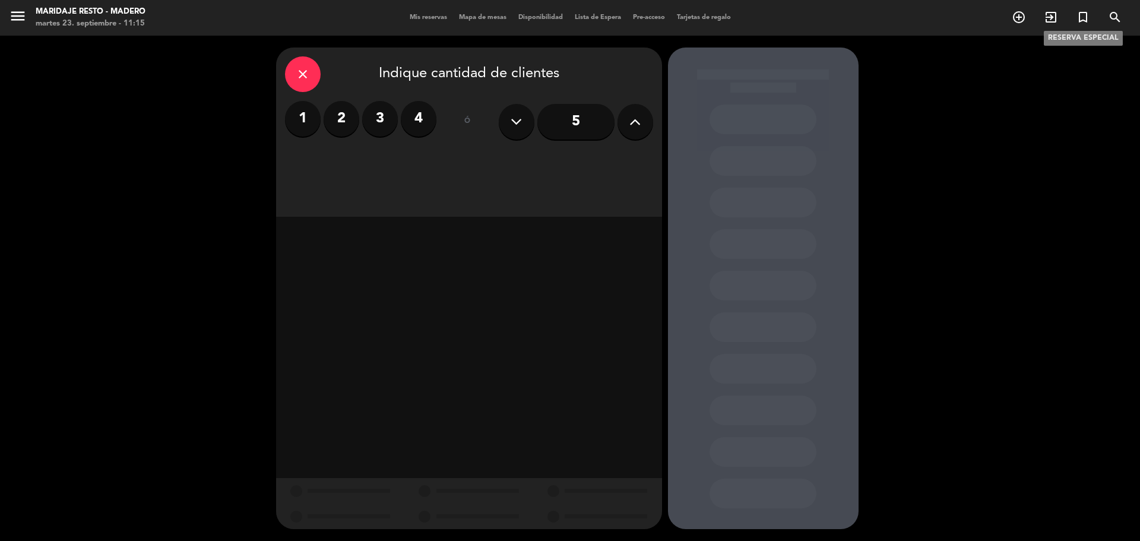
click at [1081, 21] on icon "turned_in_not" at bounding box center [1083, 17] width 14 height 14
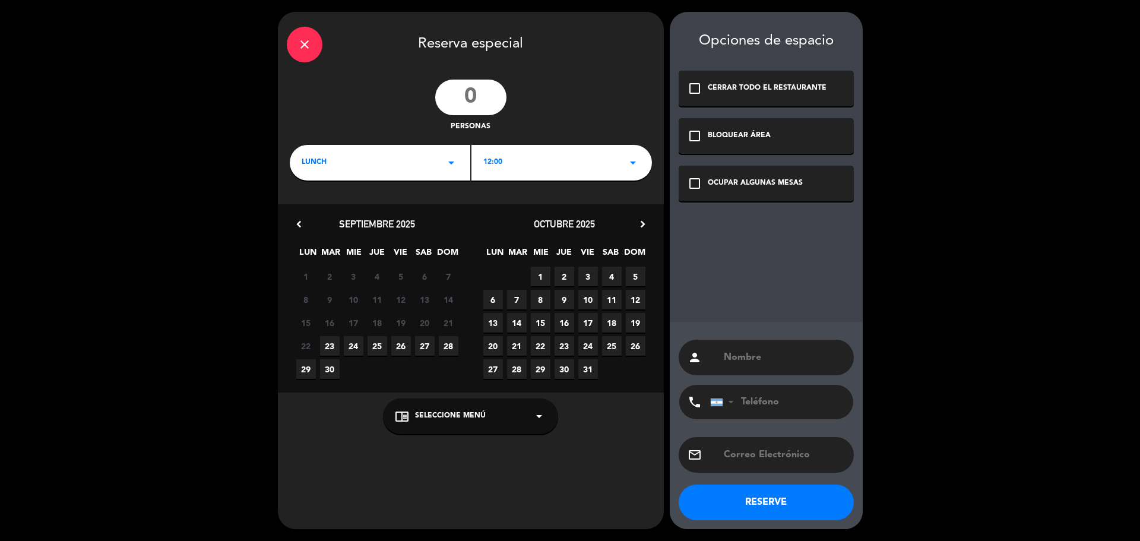
click at [486, 100] on input "number" at bounding box center [470, 98] width 71 height 36
type input "16"
click at [456, 170] on div "LUNCH arrow_drop_down" at bounding box center [380, 163] width 180 height 36
click at [392, 198] on div "Almuerzo" at bounding box center [380, 195] width 175 height 12
click at [547, 161] on div "12:00 arrow_drop_down" at bounding box center [561, 163] width 180 height 36
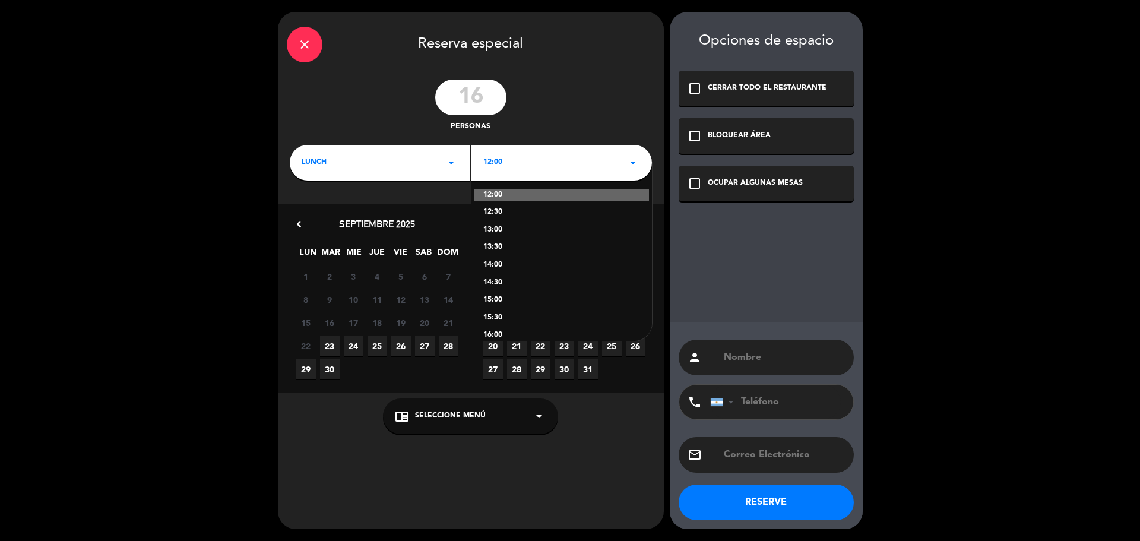
click at [934, 210] on div "close Reserva especial 16 personas lunch arrow_drop_down 12:00 arrow_drop_down …" at bounding box center [570, 270] width 1140 height 541
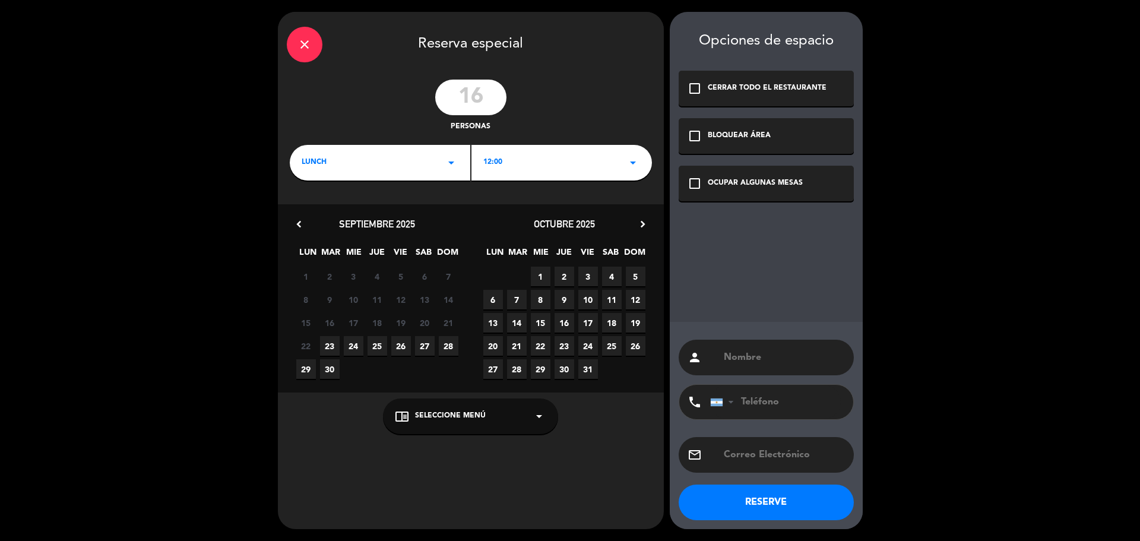
click at [307, 45] on icon "close" at bounding box center [304, 44] width 14 height 14
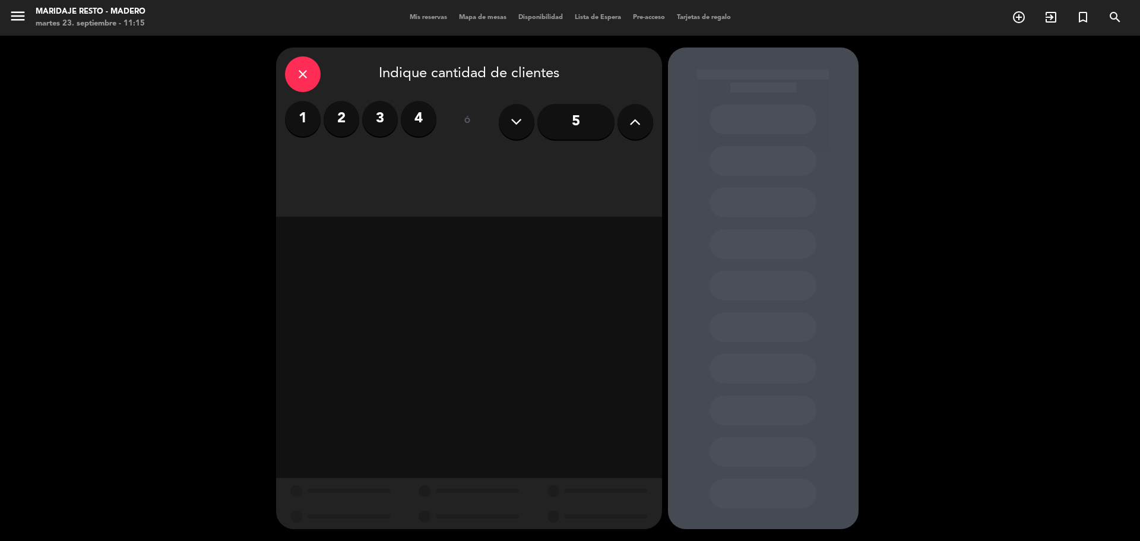
click at [296, 63] on div "close" at bounding box center [303, 74] width 36 height 36
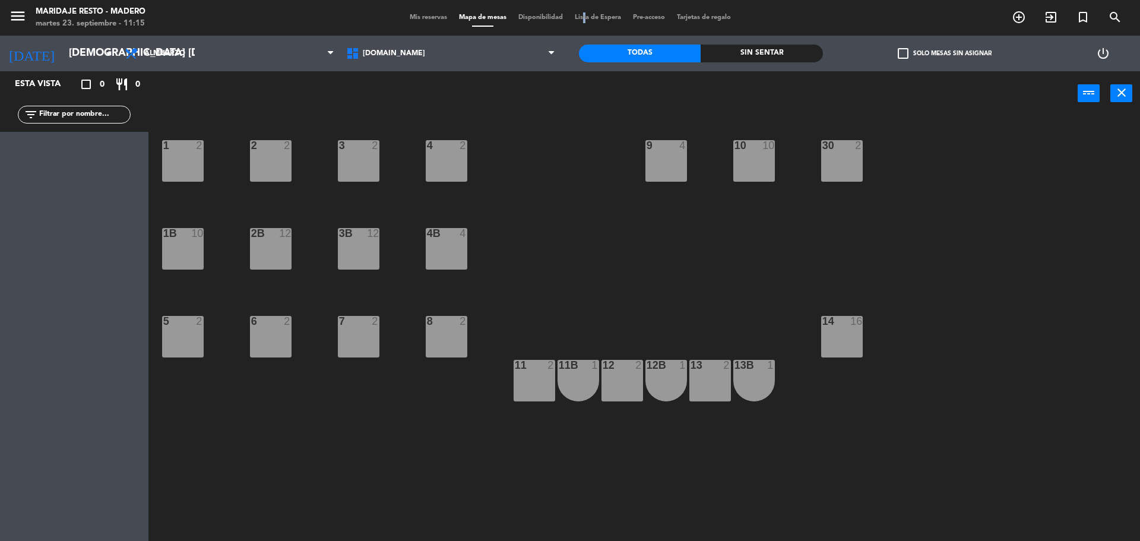
click at [582, 18] on span "Lista de Espera" at bounding box center [598, 17] width 58 height 7
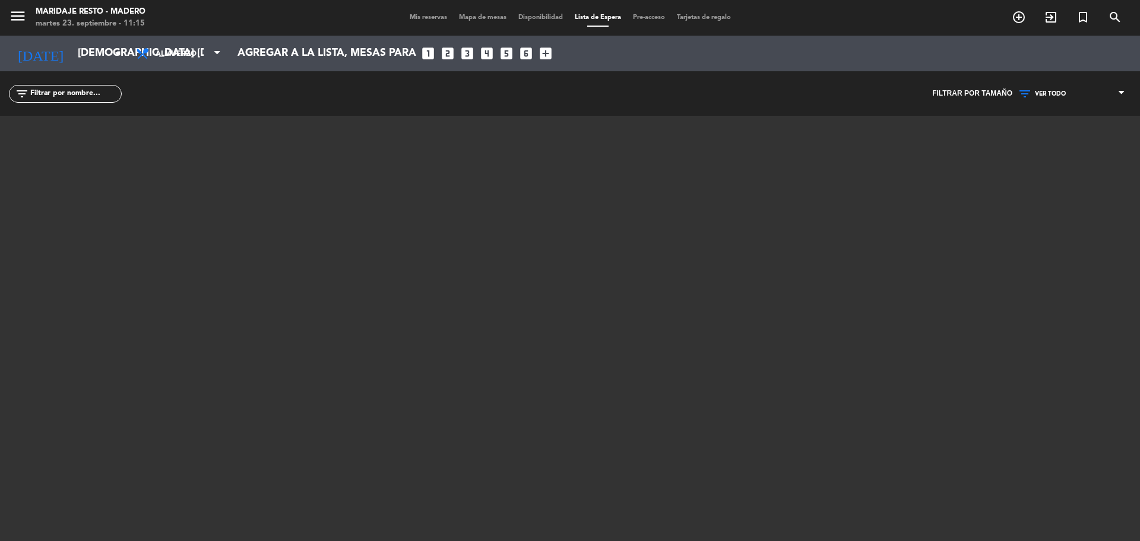
click at [431, 20] on span "Mis reservas" at bounding box center [428, 17] width 49 height 7
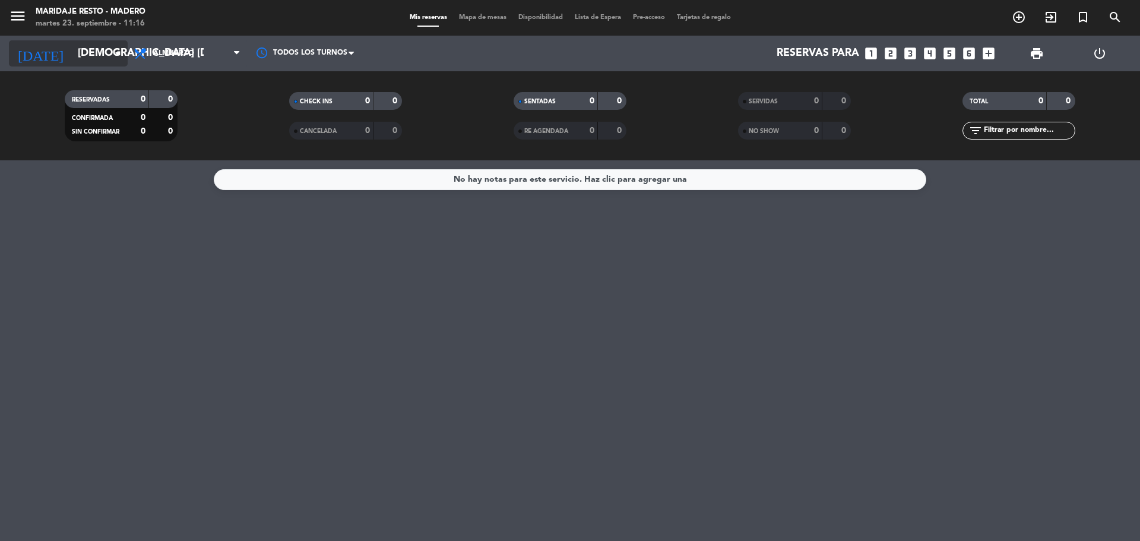
click at [121, 53] on icon "arrow_drop_down" at bounding box center [117, 53] width 14 height 14
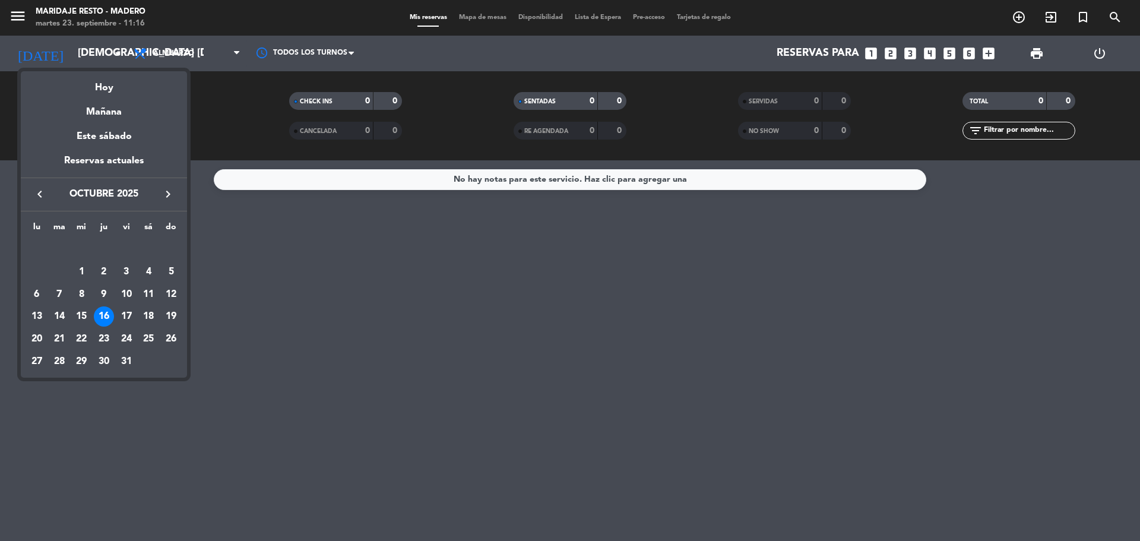
click at [247, 134] on div at bounding box center [570, 270] width 1140 height 541
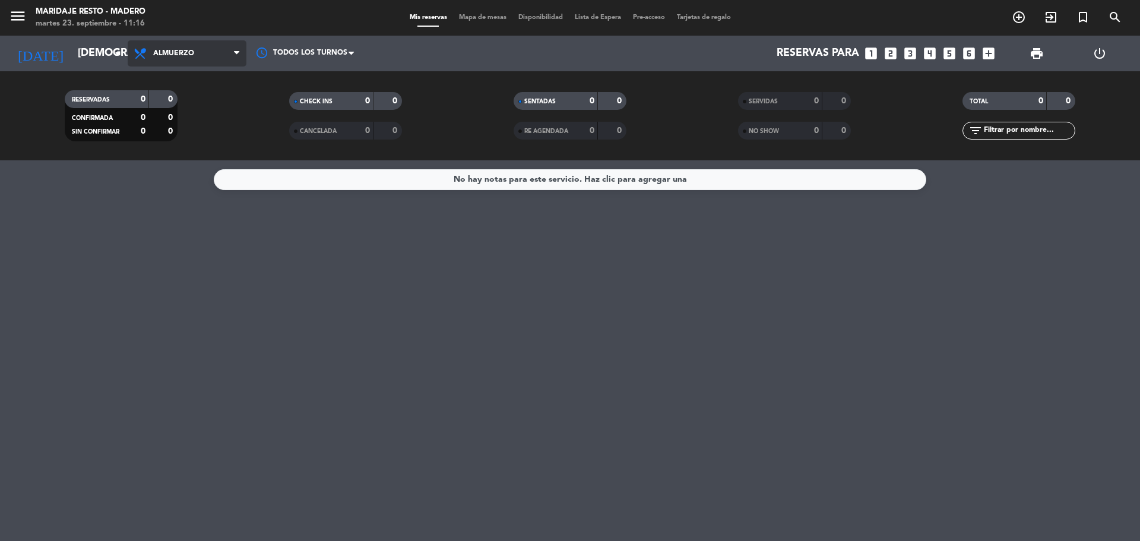
click at [230, 57] on span "Almuerzo" at bounding box center [187, 53] width 119 height 26
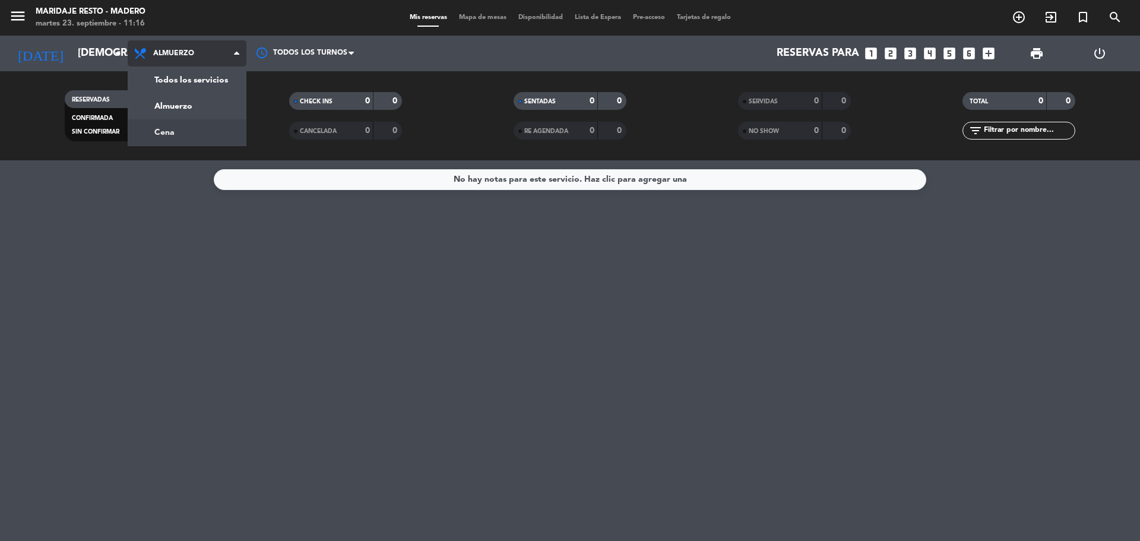
click at [190, 134] on div "menu Maridaje [PERSON_NAME] martes 23. septiembre - 11:16 Mis reservas Mapa de …" at bounding box center [570, 80] width 1140 height 160
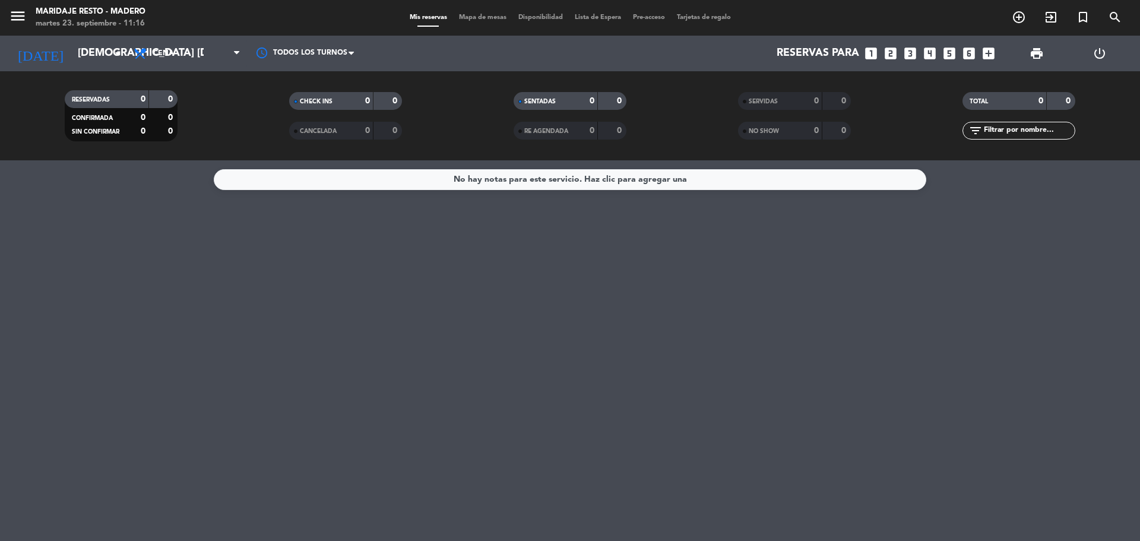
click at [605, 17] on span "Lista de Espera" at bounding box center [598, 17] width 58 height 7
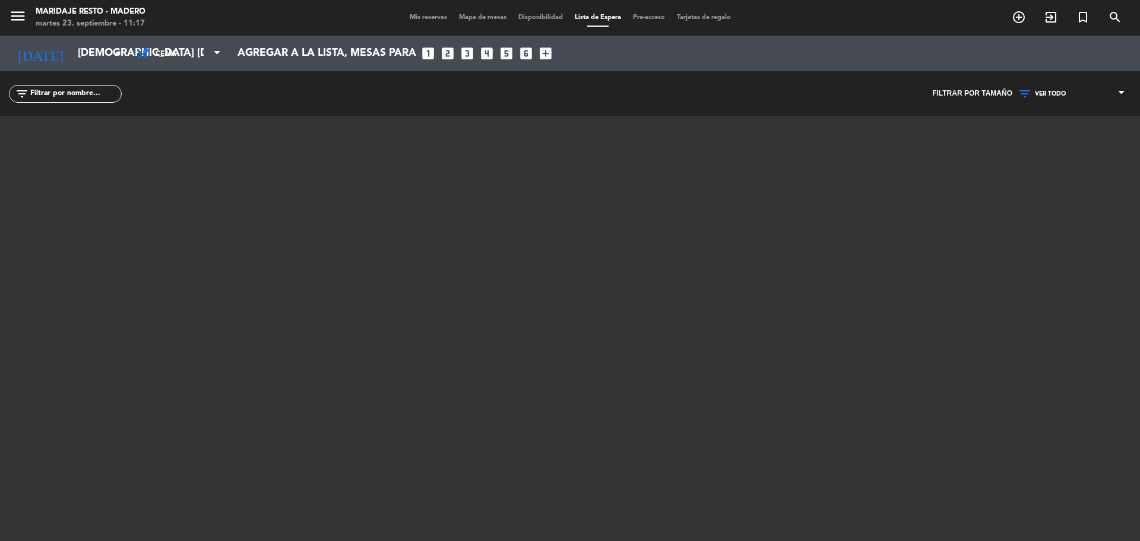
click at [506, 20] on span "Mapa de mesas" at bounding box center [482, 17] width 59 height 7
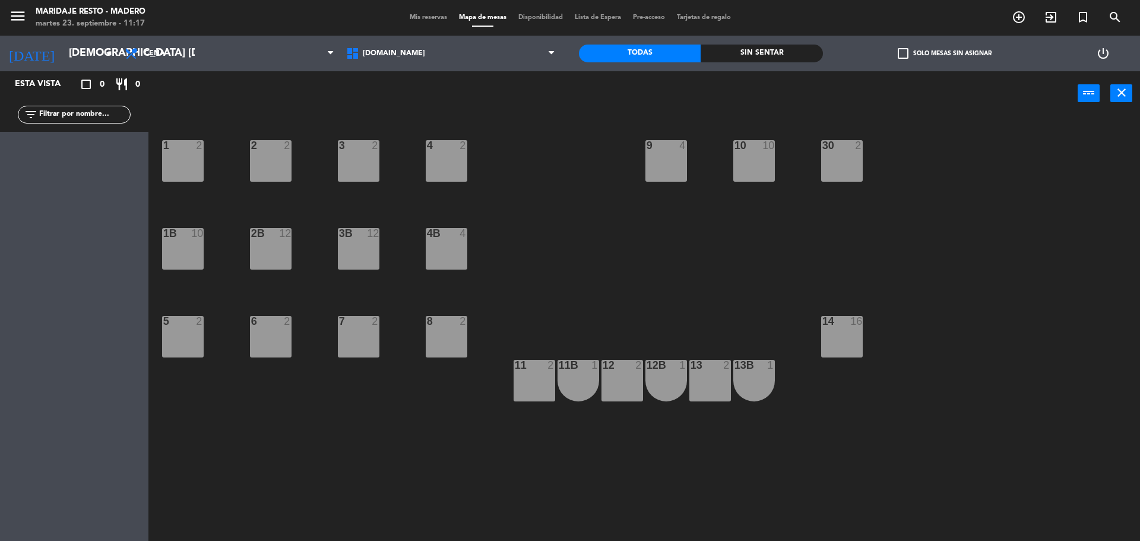
click at [656, 20] on span "Pre-acceso" at bounding box center [649, 17] width 44 height 7
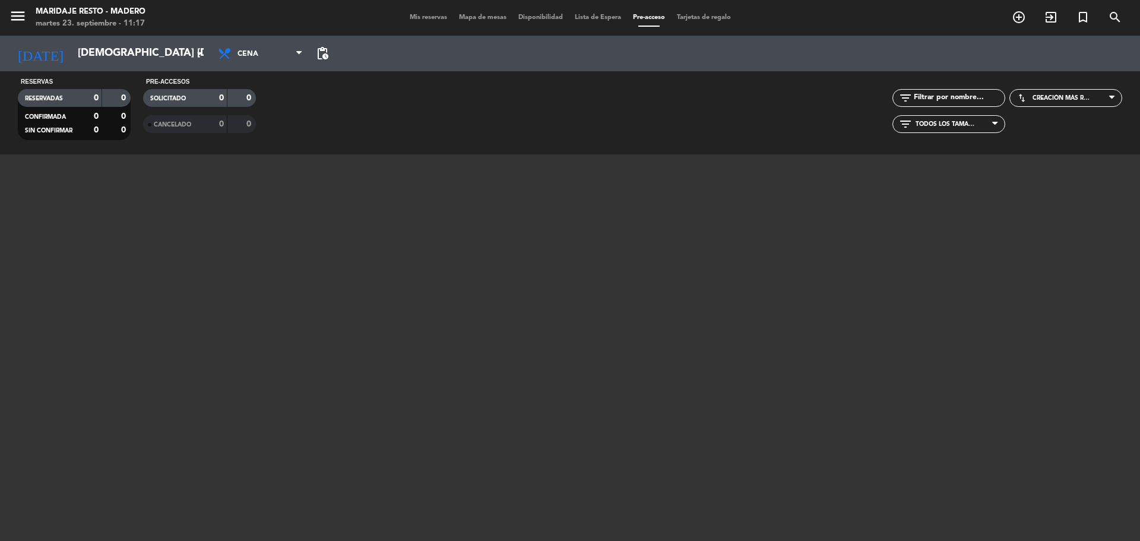
click at [487, 20] on span "Mapa de mesas" at bounding box center [482, 17] width 59 height 7
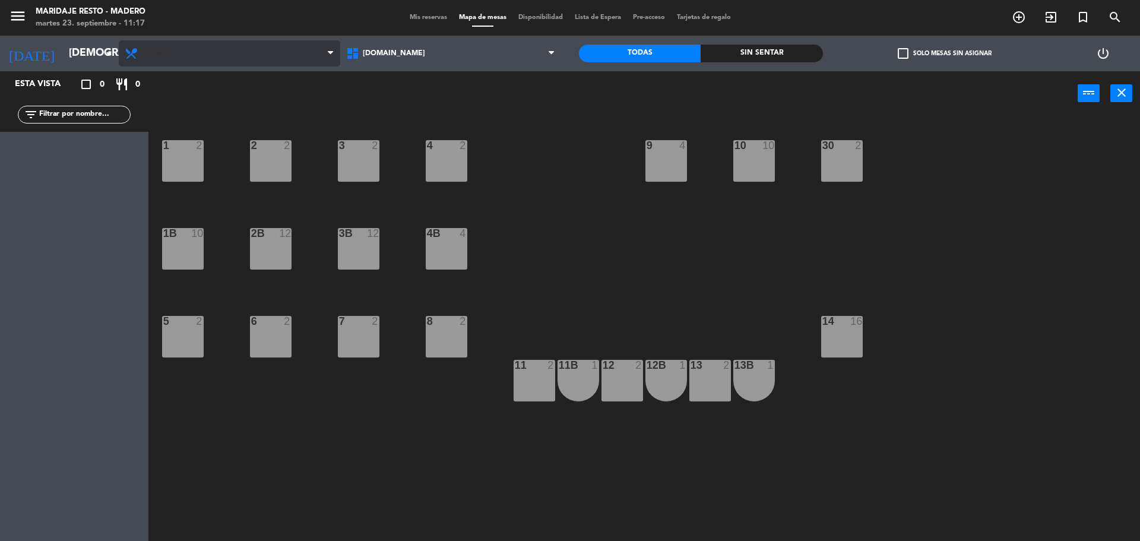
click at [142, 53] on span "Cena" at bounding box center [229, 53] width 221 height 26
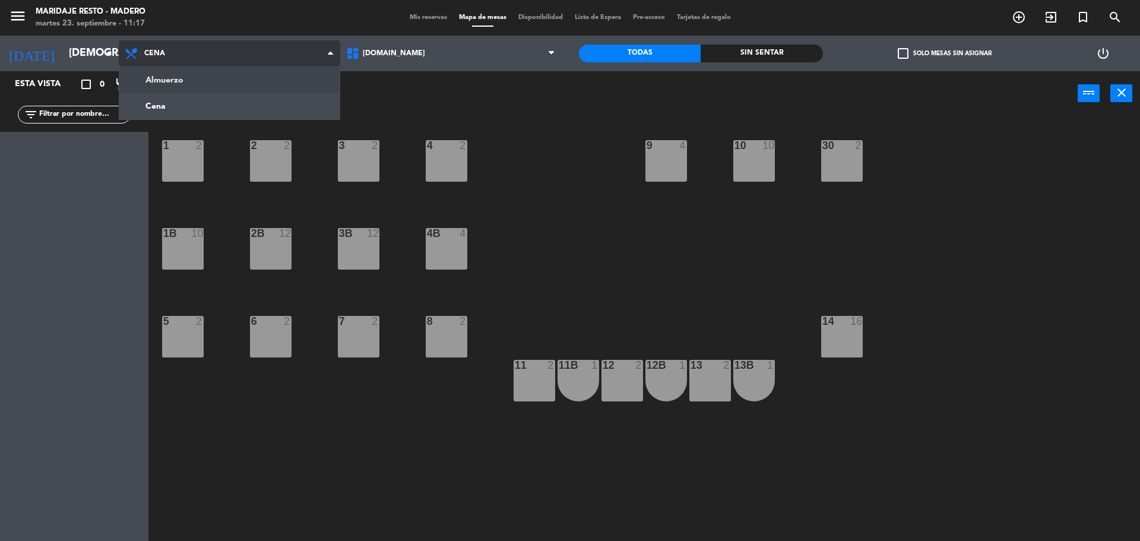
click at [199, 81] on ng-component "menu Maridaje [PERSON_NAME] martes 23. septiembre - 11:17 Mis reservas Mapa de …" at bounding box center [570, 272] width 1140 height 544
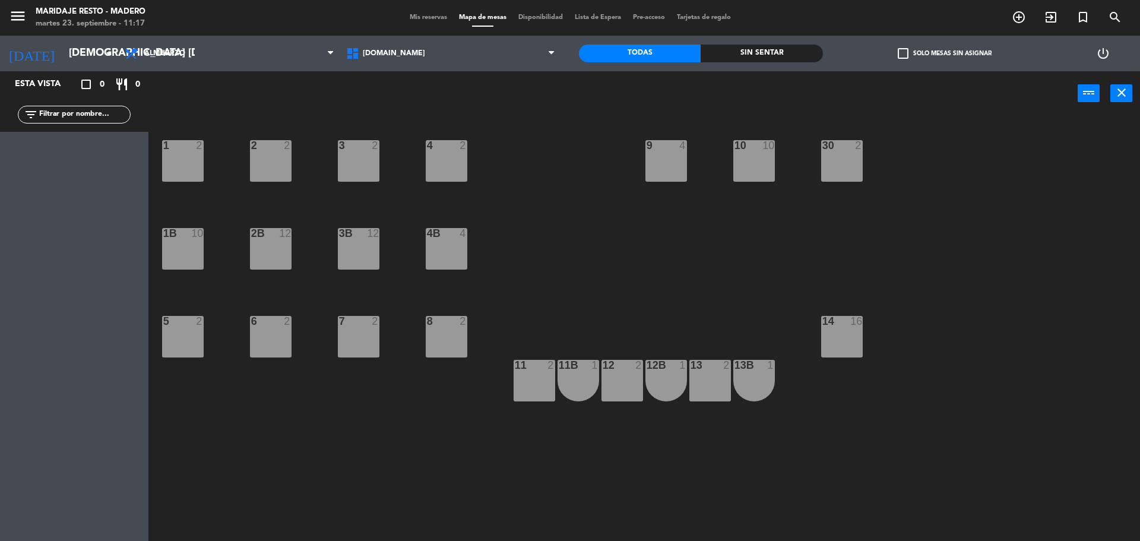
click at [570, 17] on span "Lista de Espera" at bounding box center [598, 17] width 58 height 7
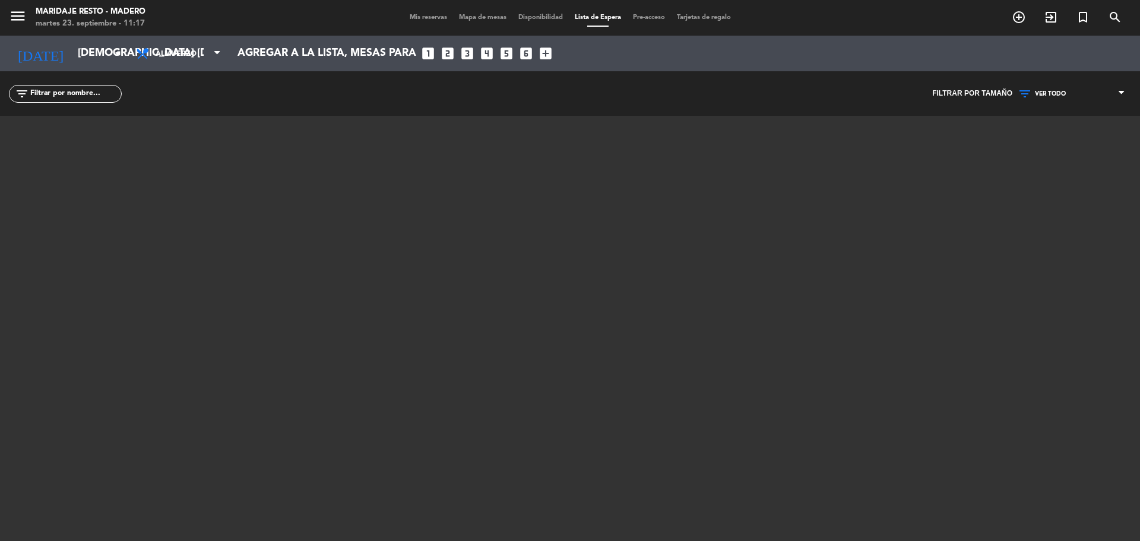
click at [531, 17] on span "Disponibilidad" at bounding box center [540, 17] width 56 height 7
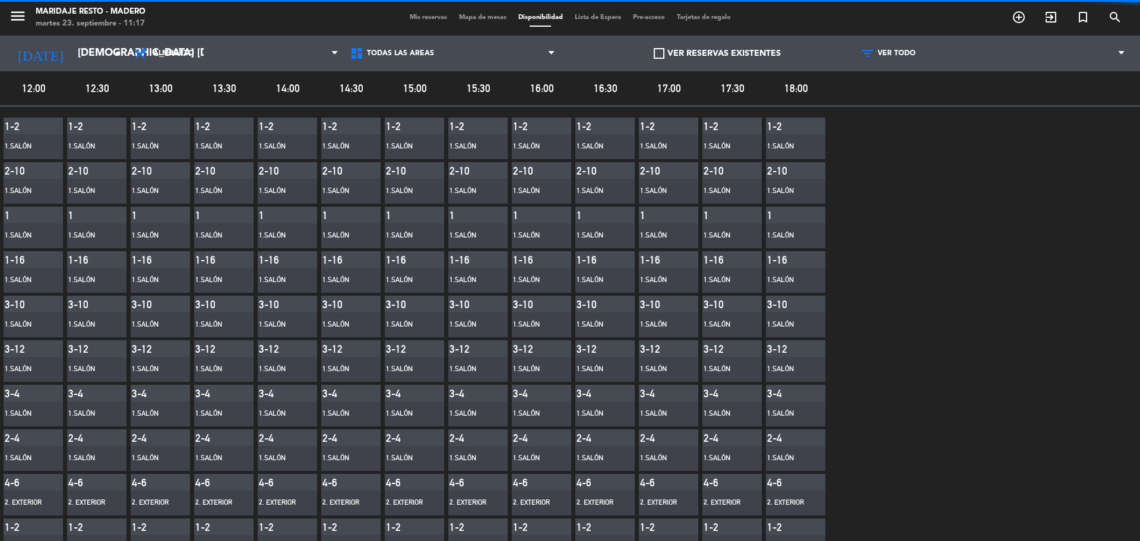
click at [481, 18] on span "Mapa de mesas" at bounding box center [482, 17] width 59 height 7
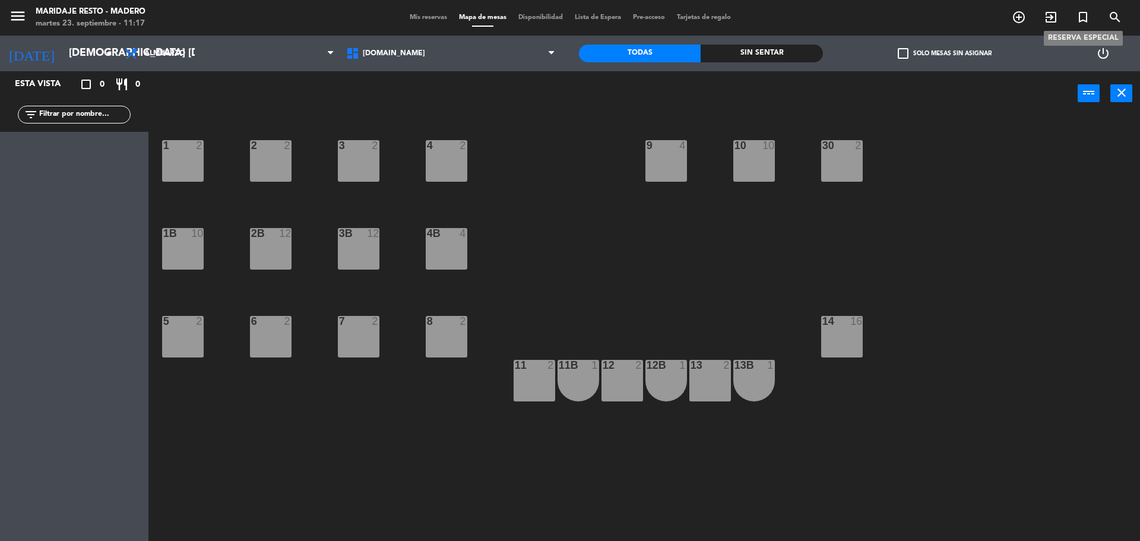
click at [1083, 17] on icon "turned_in_not" at bounding box center [1083, 17] width 14 height 14
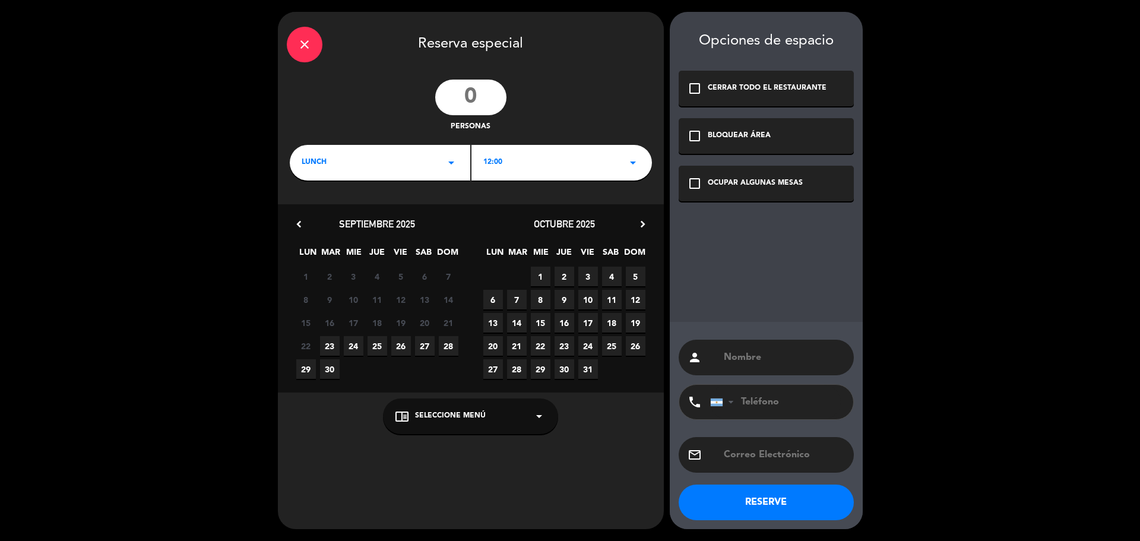
click at [489, 100] on input "number" at bounding box center [470, 98] width 71 height 36
type input "16"
click at [563, 322] on span "16" at bounding box center [564, 323] width 20 height 20
click at [742, 354] on input "text" at bounding box center [783, 357] width 122 height 17
click at [540, 413] on icon "arrow_drop_down" at bounding box center [539, 416] width 14 height 14
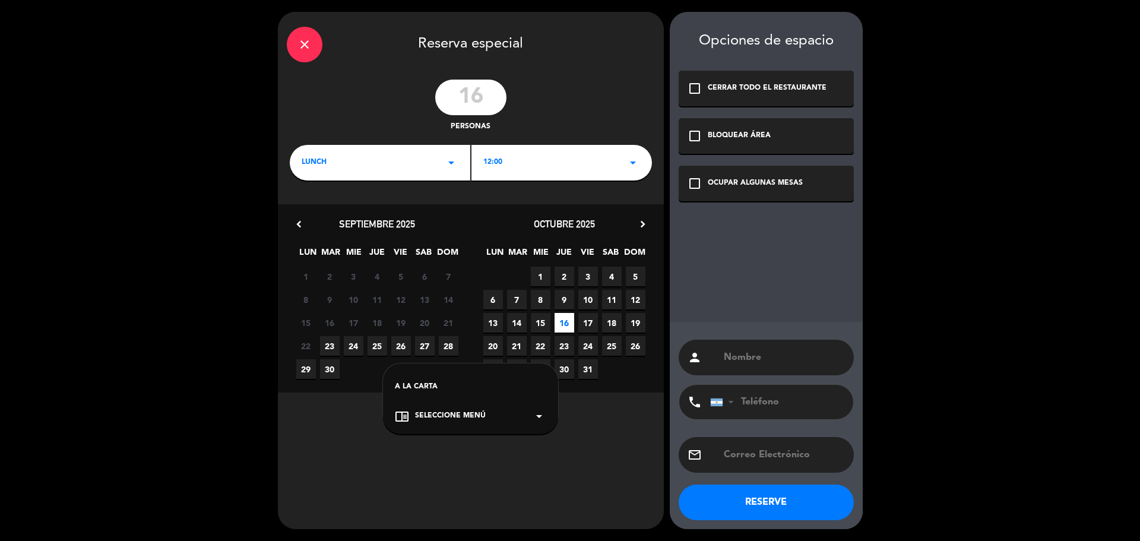
click at [594, 414] on meitre-dropdown "chrome_reader_mode Seleccione Menú arrow_drop_down A LA CARTA" at bounding box center [471, 416] width 386 height 36
click at [693, 188] on icon "check_box_outline_blank" at bounding box center [694, 183] width 14 height 14
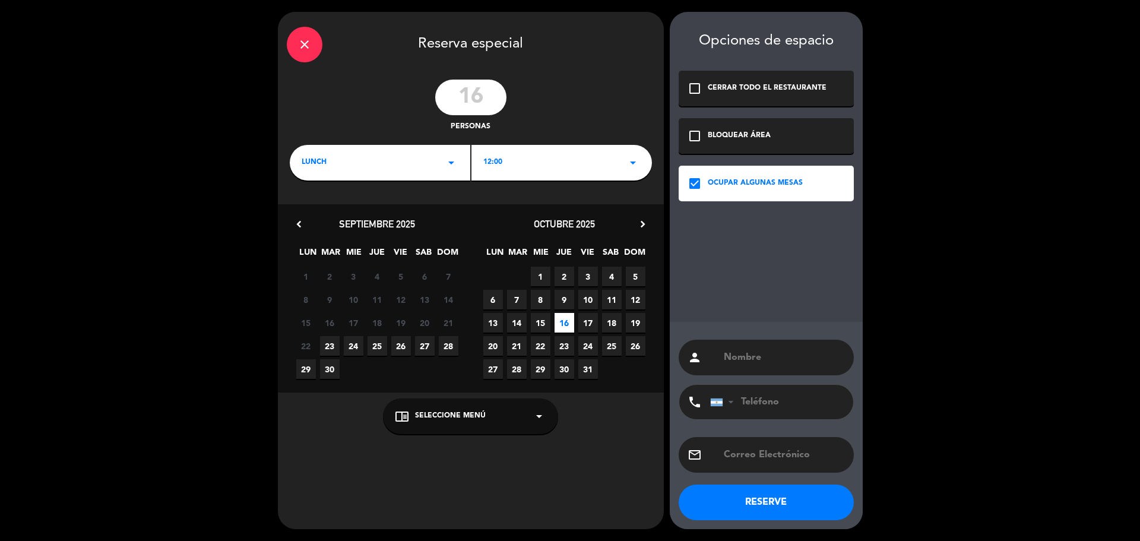
click at [693, 189] on icon "check_box" at bounding box center [694, 183] width 14 height 14
click at [781, 494] on button "RESERVE" at bounding box center [765, 502] width 175 height 36
click at [308, 36] on div "close" at bounding box center [305, 45] width 36 height 36
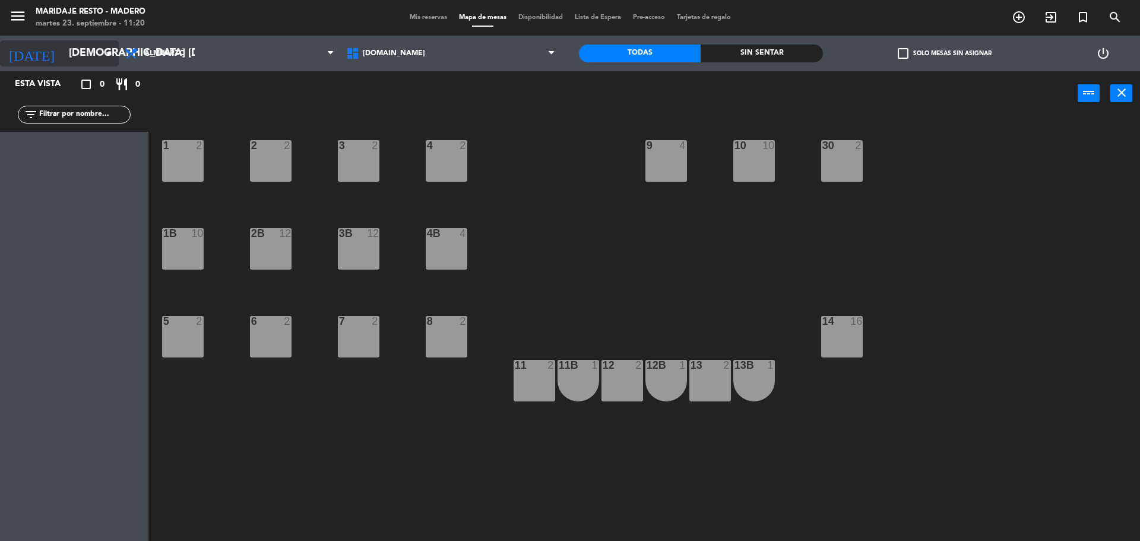
click at [101, 57] on input "[DEMOGRAPHIC_DATA] [DATE]" at bounding box center [132, 54] width 138 height 24
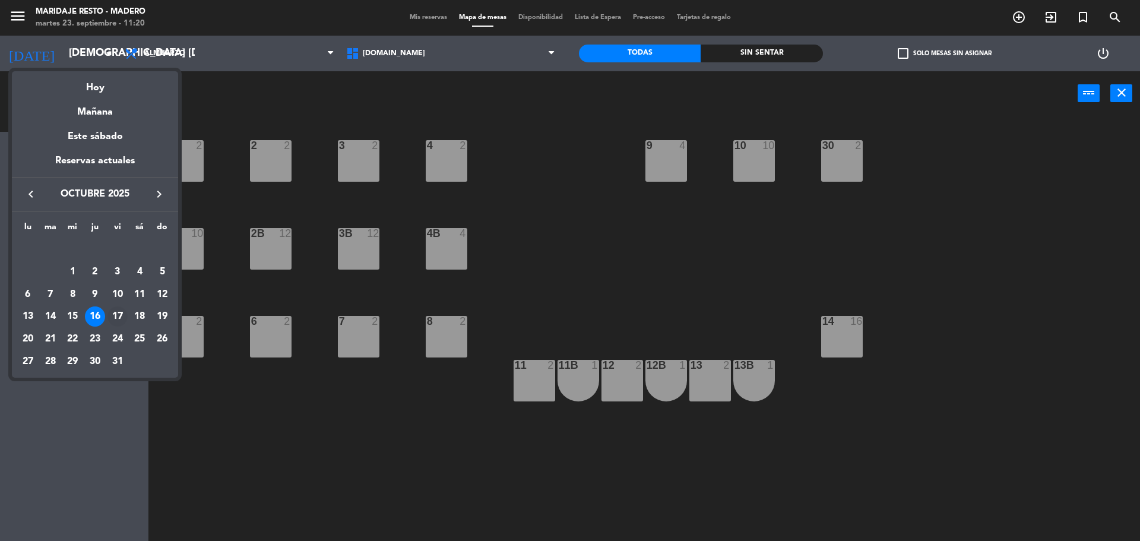
click at [113, 316] on div "17" at bounding box center [117, 316] width 20 height 20
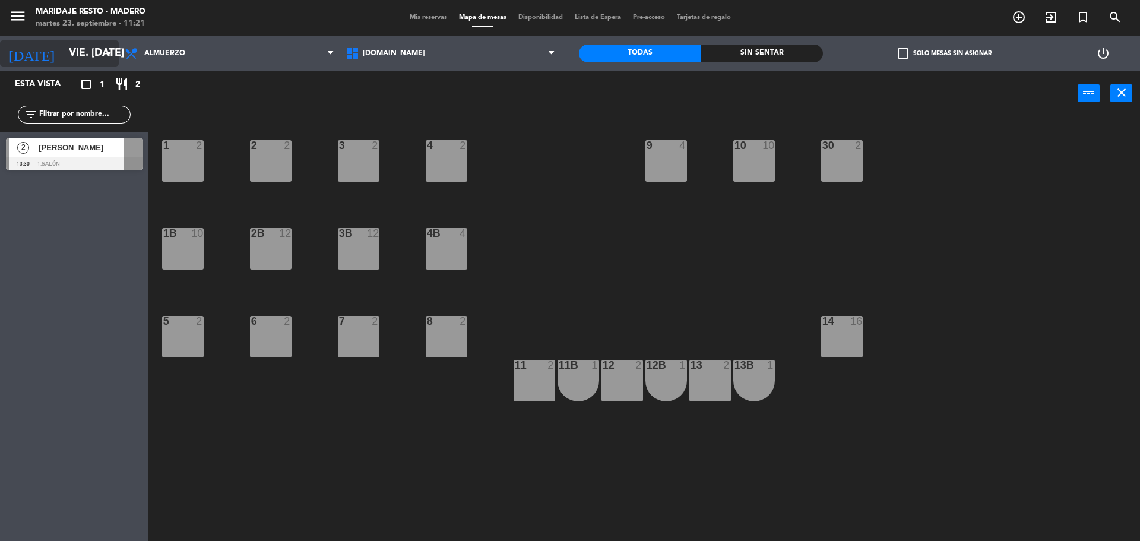
click at [108, 57] on icon "arrow_drop_down" at bounding box center [109, 53] width 14 height 14
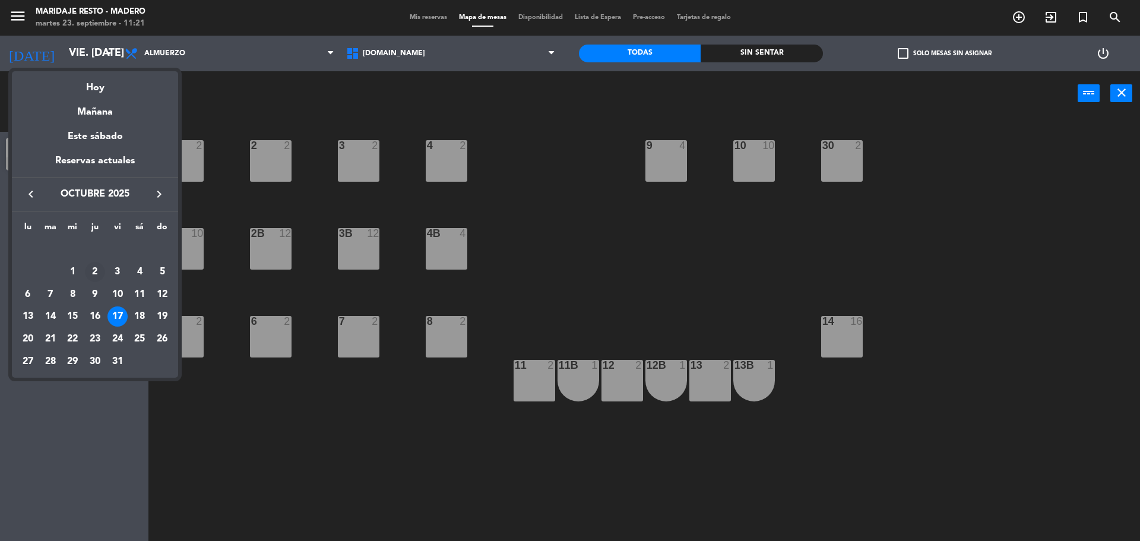
click at [96, 268] on div "2" at bounding box center [95, 272] width 20 height 20
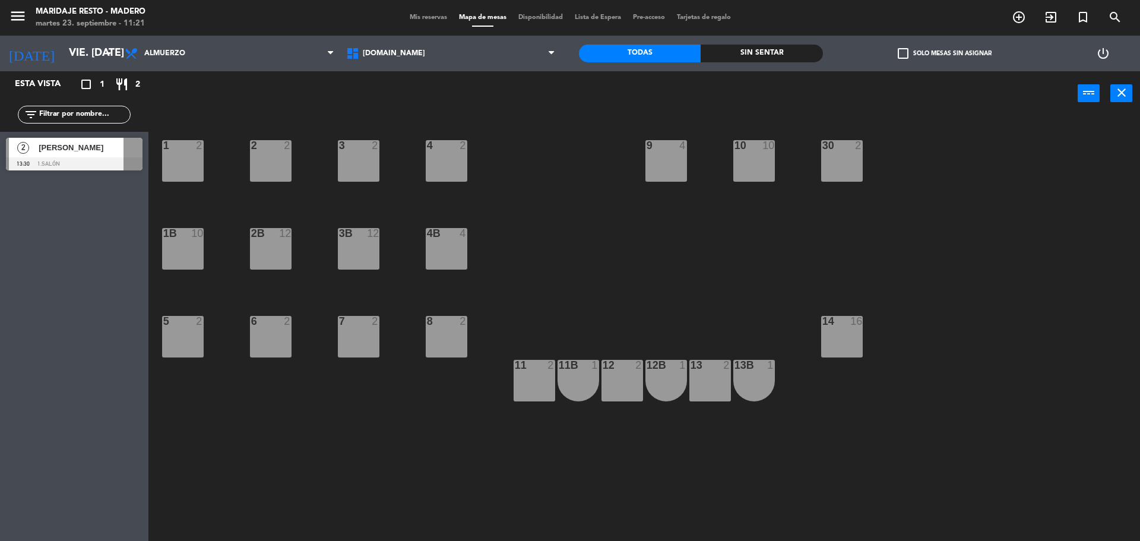
type input "[DEMOGRAPHIC_DATA] [DATE]"
click at [93, 145] on span "[PERSON_NAME]" at bounding box center [81, 147] width 85 height 12
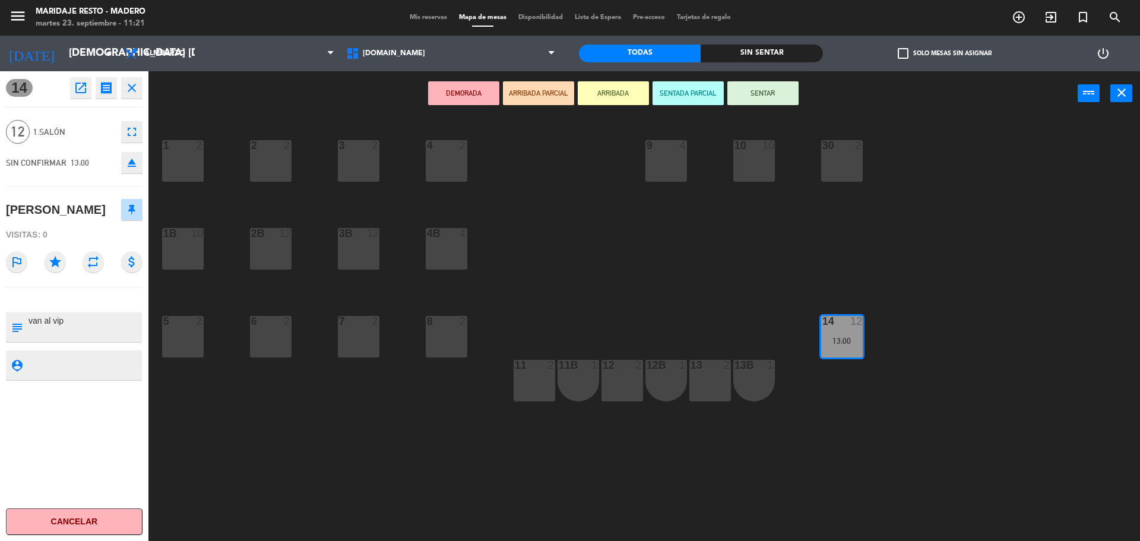
click at [136, 87] on icon "close" at bounding box center [132, 88] width 14 height 14
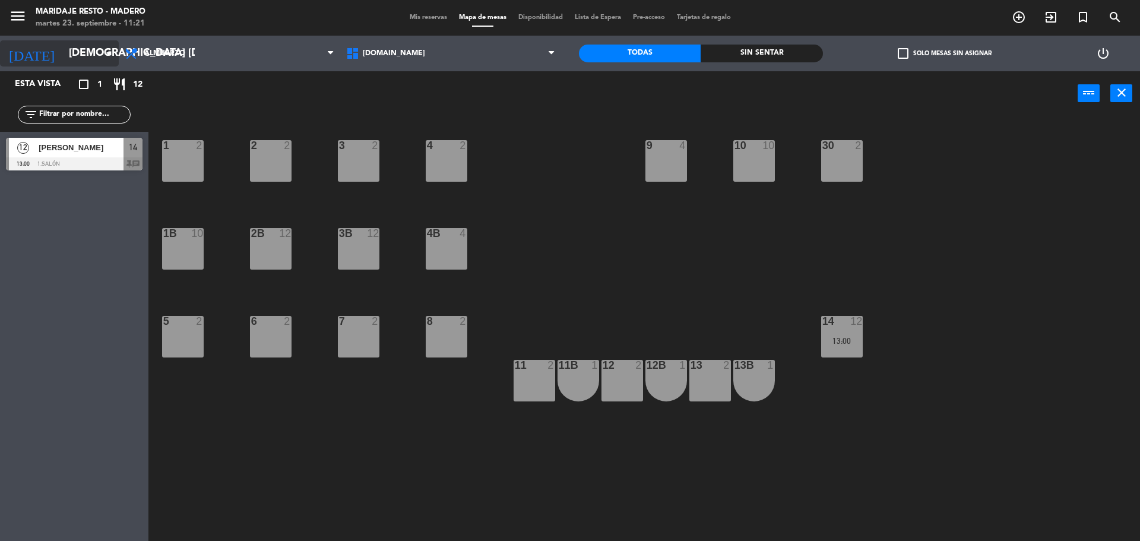
click at [106, 54] on icon "arrow_drop_down" at bounding box center [109, 53] width 14 height 14
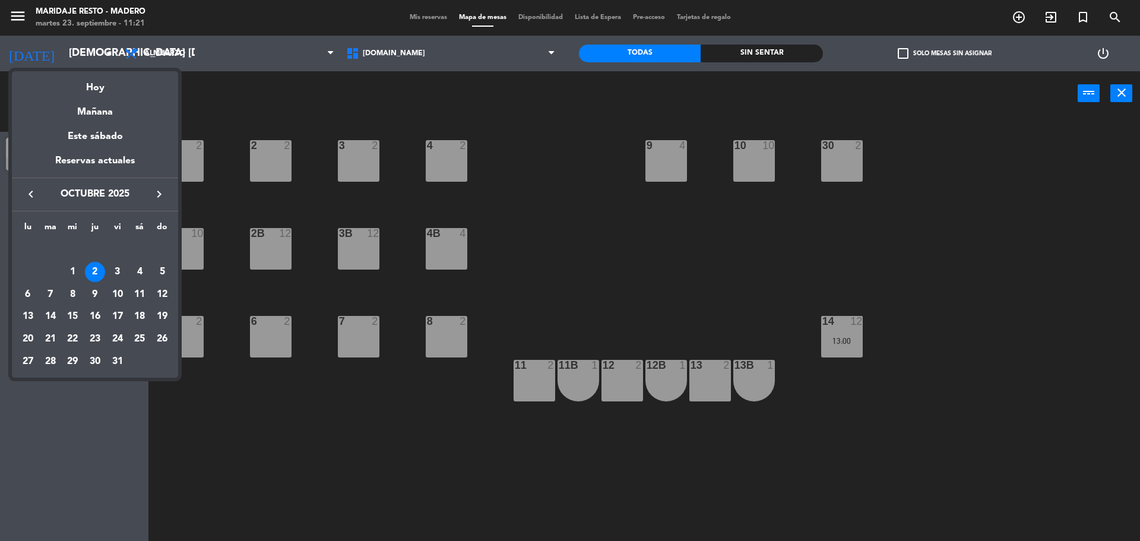
click at [30, 196] on icon "keyboard_arrow_left" at bounding box center [31, 194] width 14 height 14
drag, startPoint x: 319, startPoint y: 72, endPoint x: 296, endPoint y: 74, distance: 22.6
click at [318, 72] on div at bounding box center [570, 270] width 1140 height 541
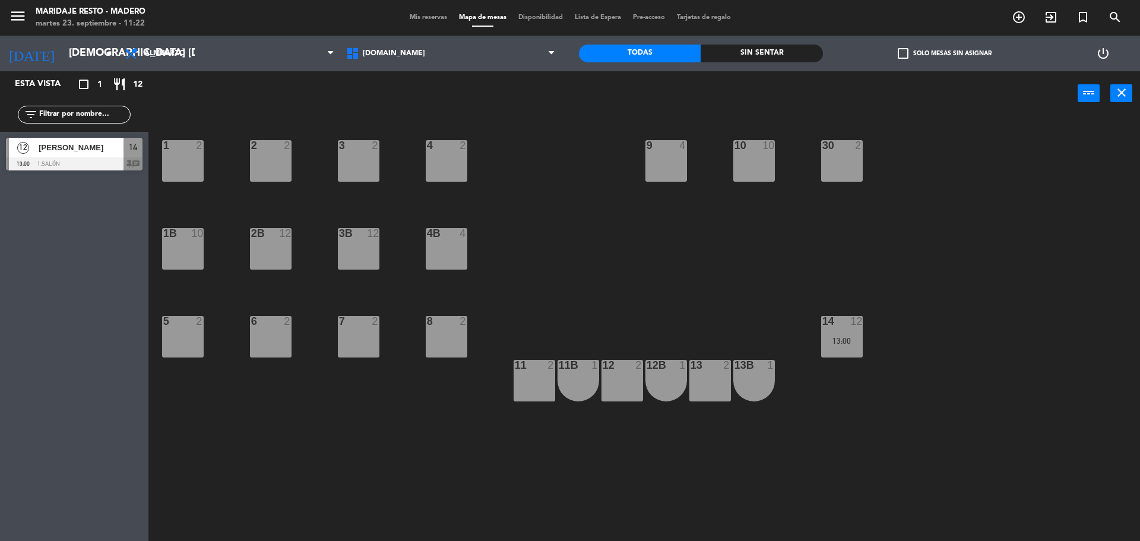
click at [90, 157] on div at bounding box center [74, 163] width 137 height 13
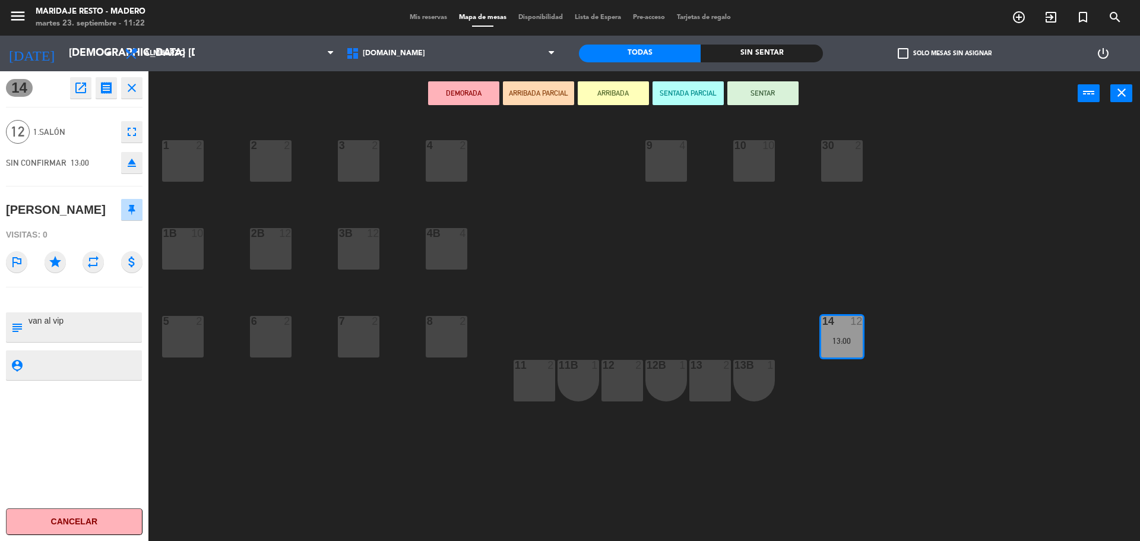
click at [80, 91] on icon "open_in_new" at bounding box center [81, 88] width 14 height 14
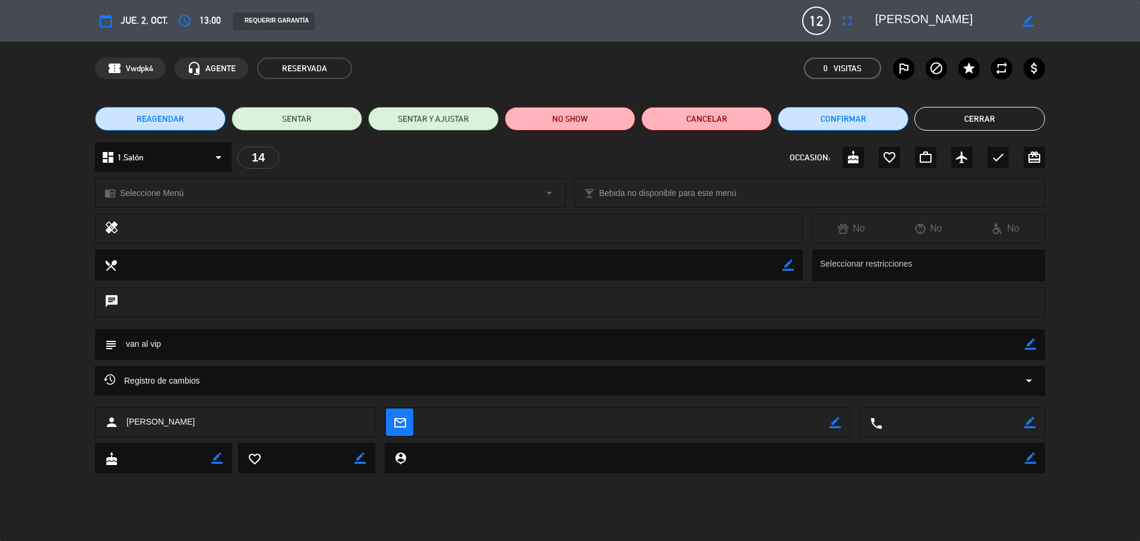
click at [297, 347] on textarea at bounding box center [571, 344] width 908 height 30
click at [1027, 340] on icon "border_color" at bounding box center [1030, 343] width 11 height 11
type textarea "van al vip menu 4"
click at [1031, 340] on icon at bounding box center [1030, 343] width 11 height 11
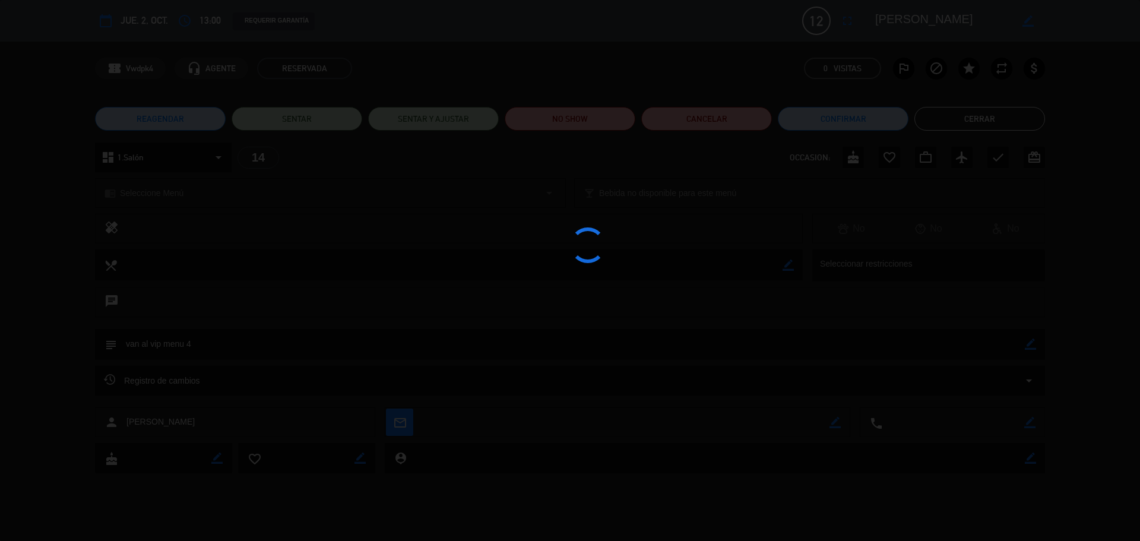
type textarea "van al vip menu 4"
